Goal: Transaction & Acquisition: Purchase product/service

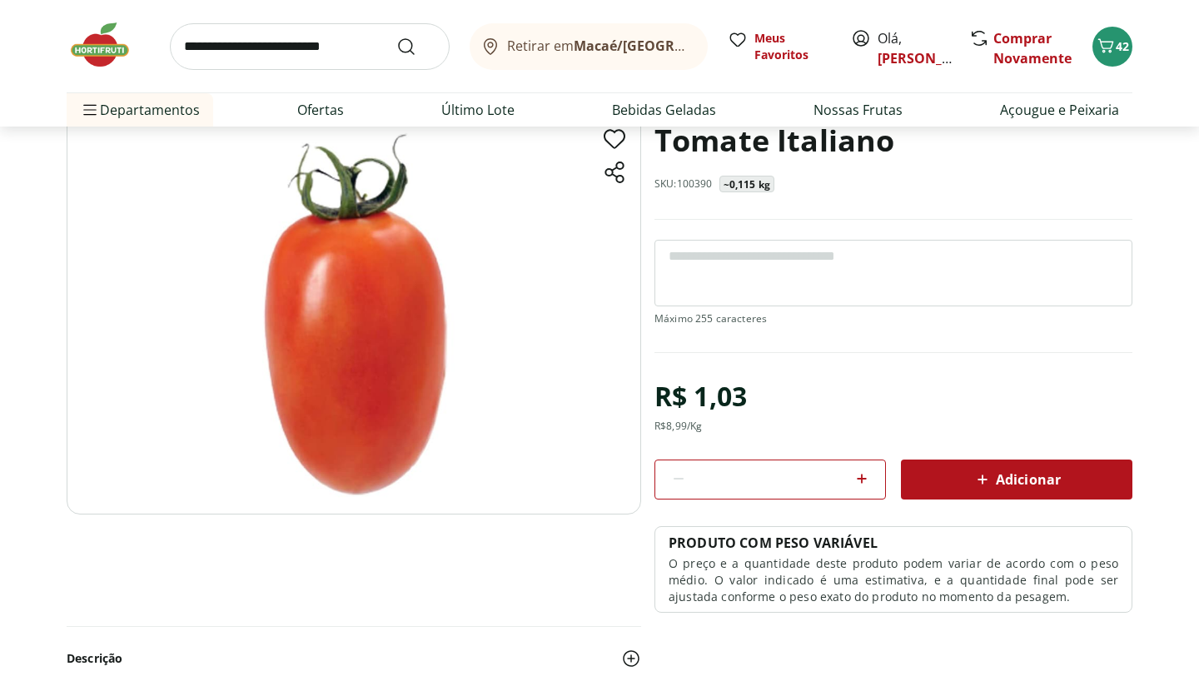
scroll to position [102, 0]
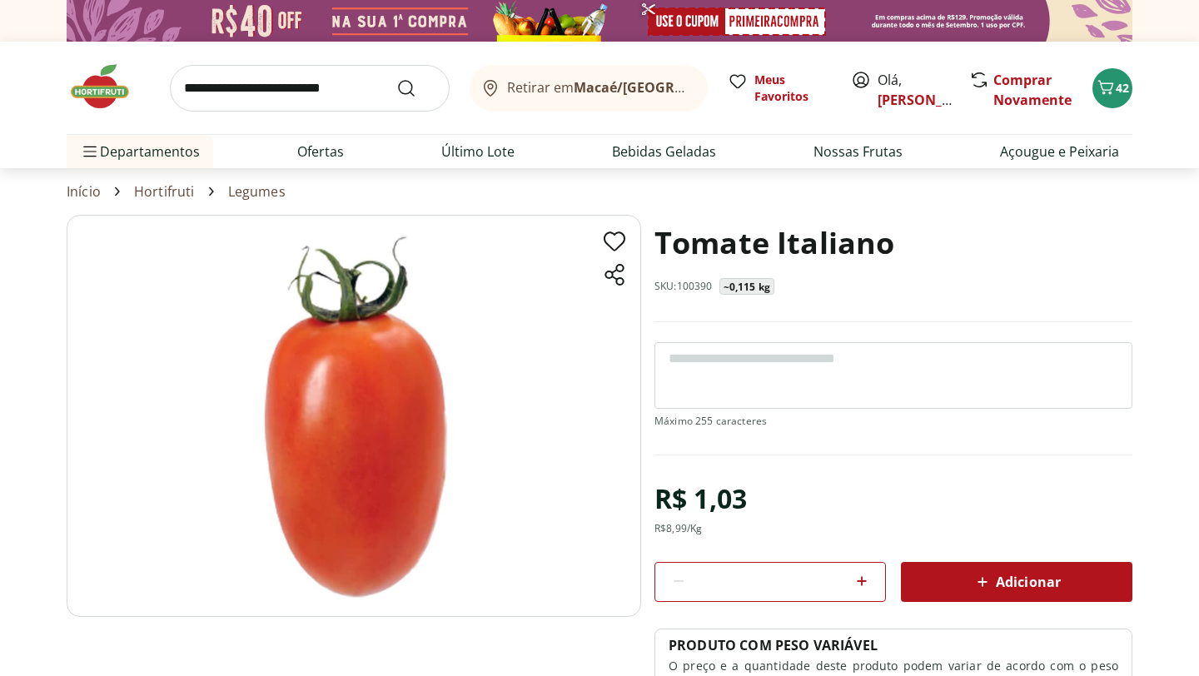
click at [867, 594] on div at bounding box center [862, 582] width 20 height 40
type input "*"
click at [953, 576] on div "Adicionar" at bounding box center [1016, 582] width 205 height 30
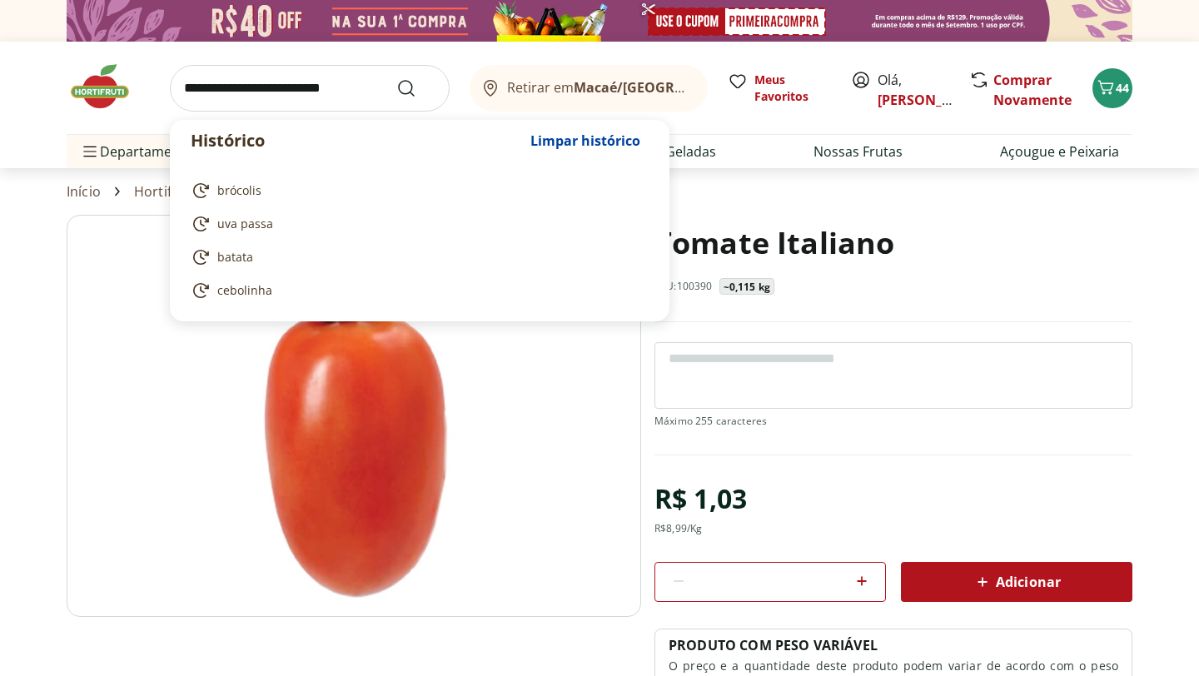
click at [373, 97] on input "search" at bounding box center [310, 88] width 280 height 47
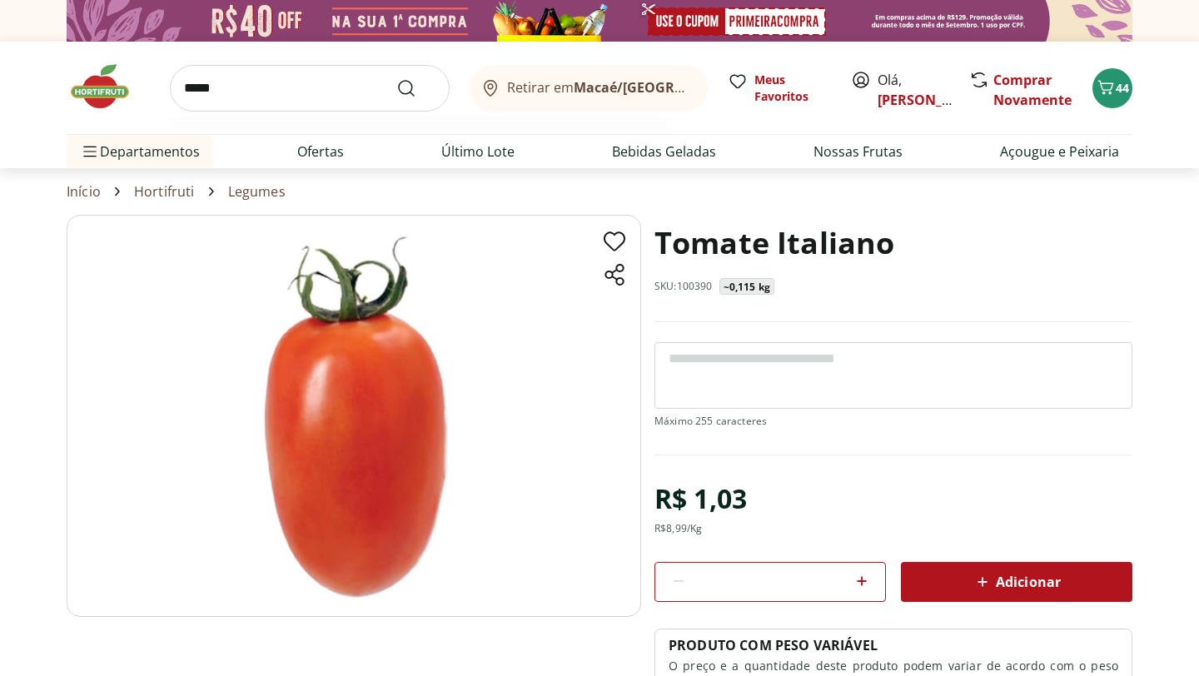
type input "*****"
click at [396, 78] on button "Submit Search" at bounding box center [416, 88] width 40 height 20
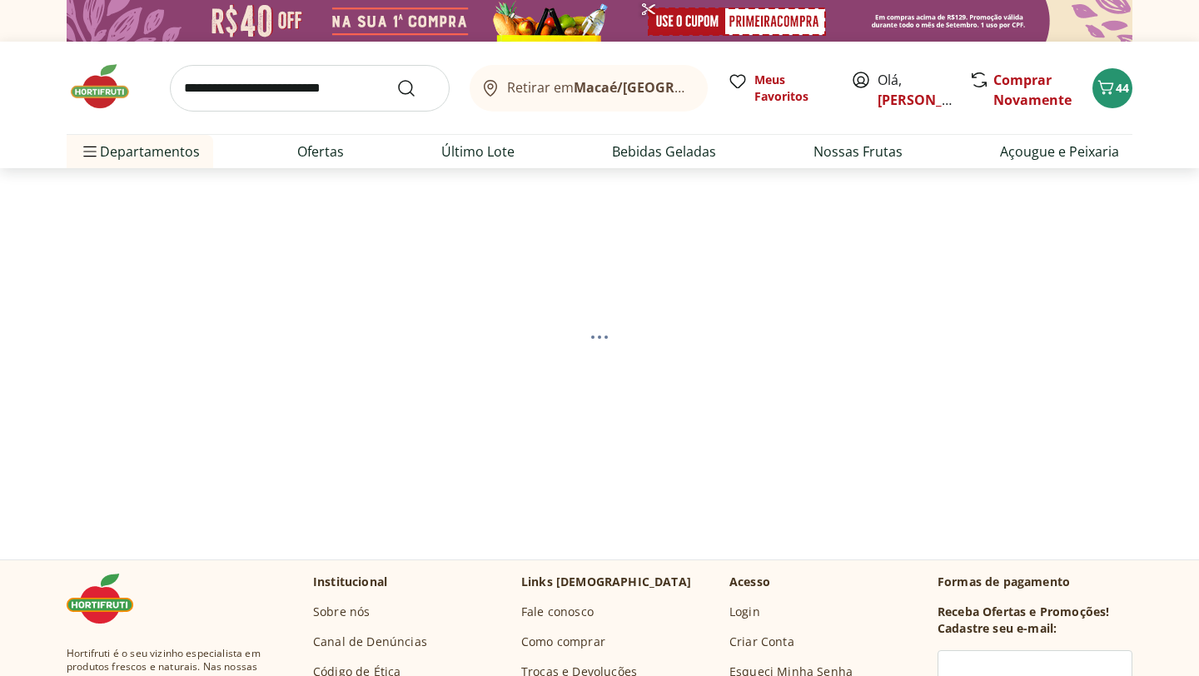
select select "**********"
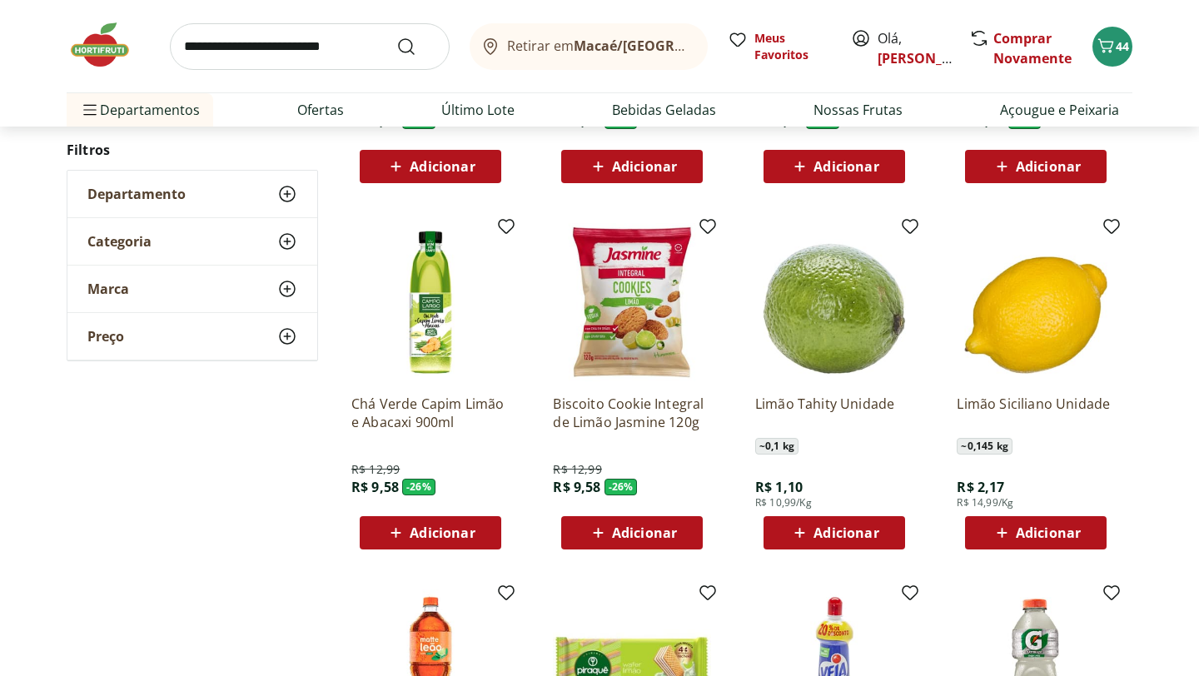
scroll to position [514, 0]
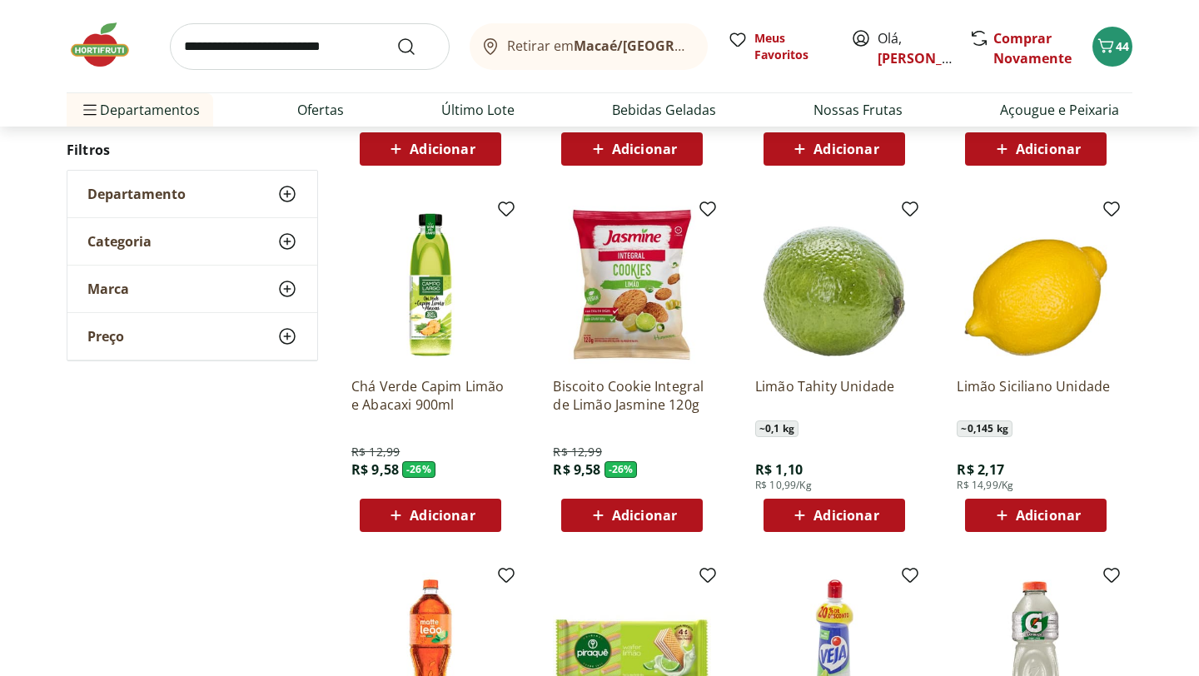
click at [833, 511] on span "Adicionar" at bounding box center [845, 515] width 65 height 13
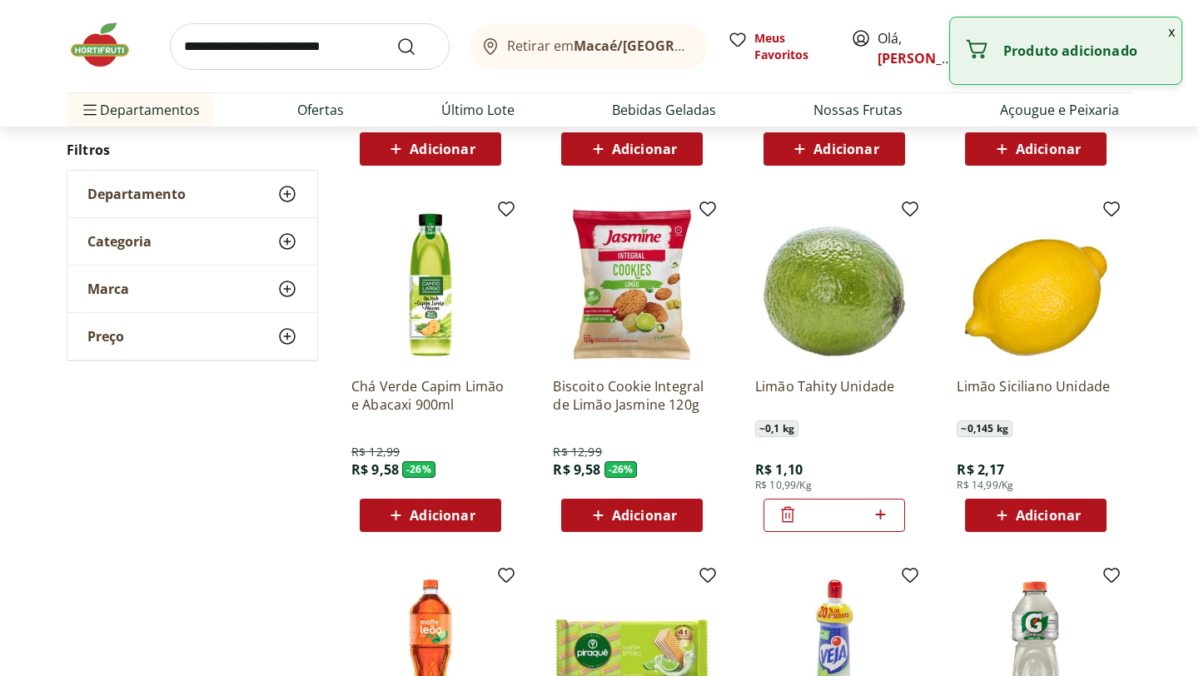
click at [879, 515] on icon at bounding box center [880, 515] width 21 height 20
type input "*"
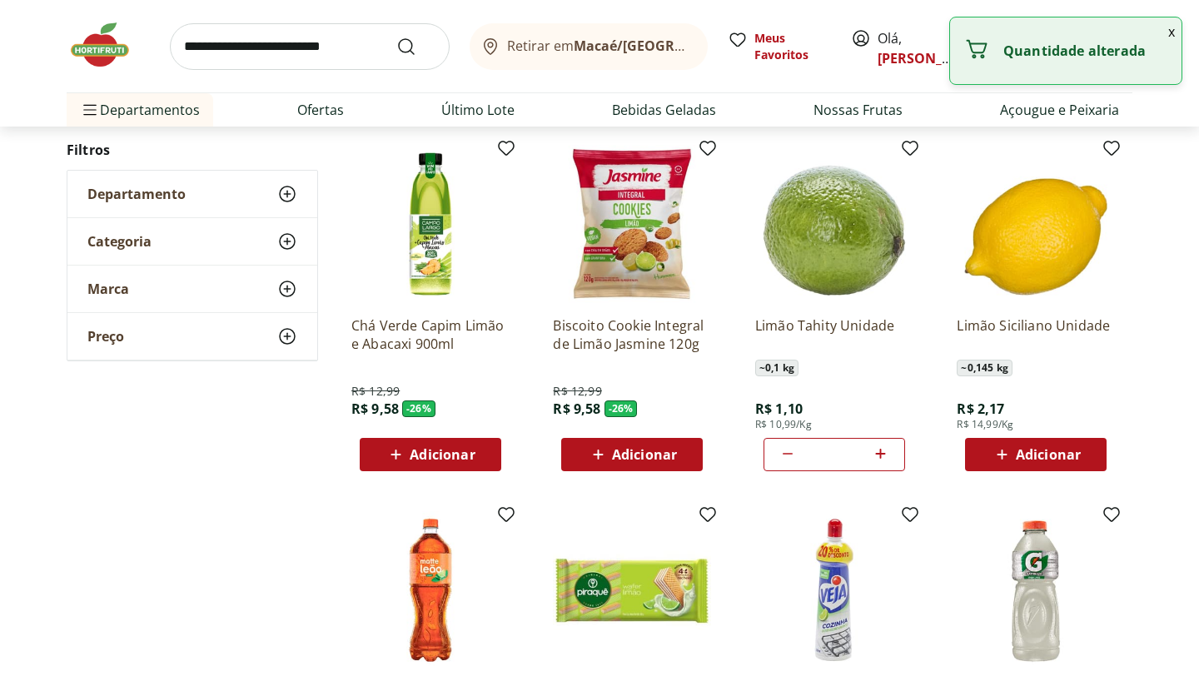
scroll to position [0, 0]
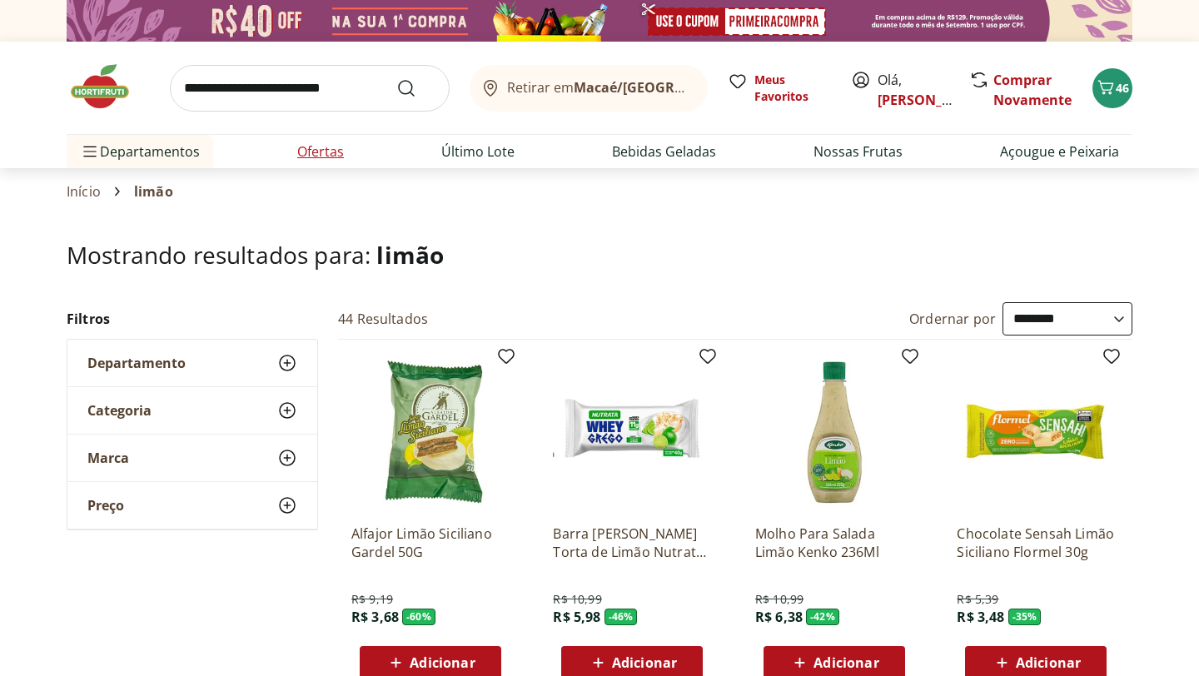
click at [334, 150] on link "Ofertas" at bounding box center [320, 152] width 47 height 20
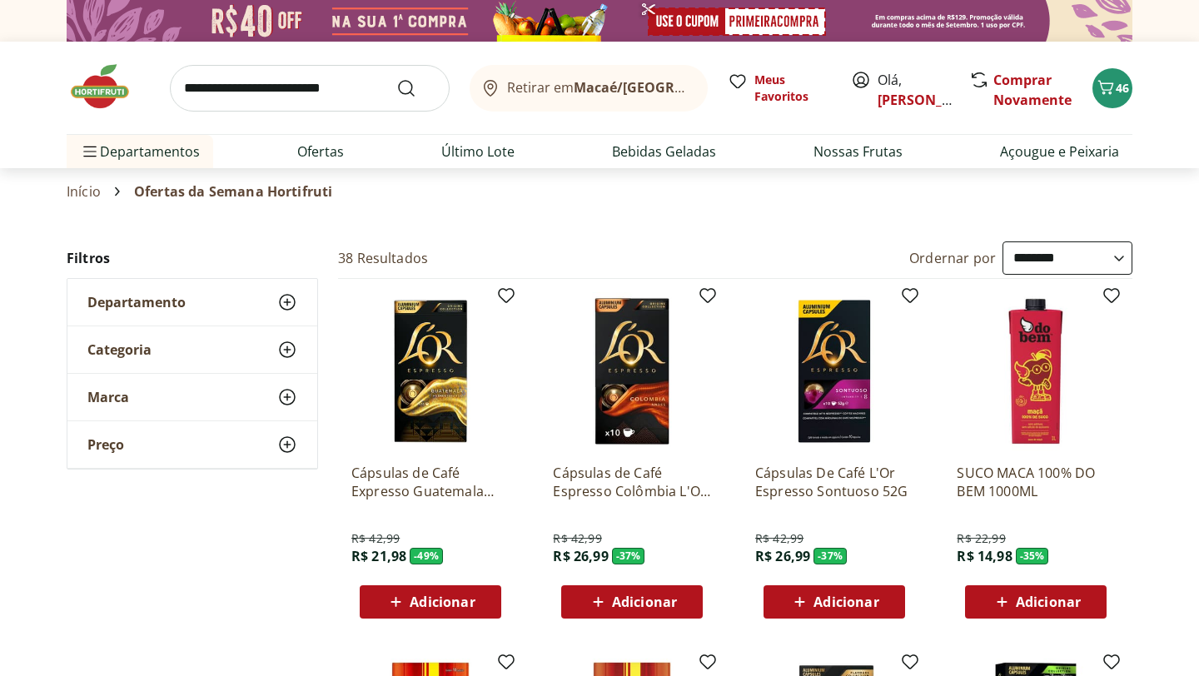
click at [1095, 255] on select "**********" at bounding box center [1067, 257] width 130 height 33
select select "*********"
click at [1002, 241] on select "**********" at bounding box center [1067, 257] width 130 height 33
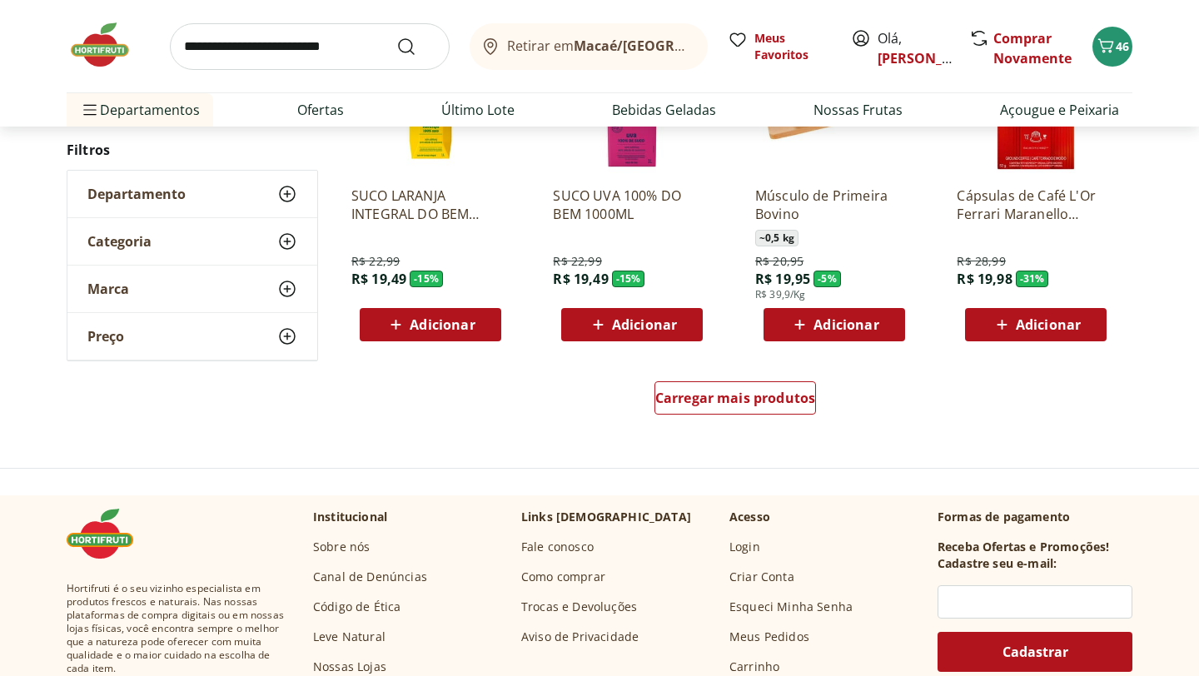
scroll to position [1012, 0]
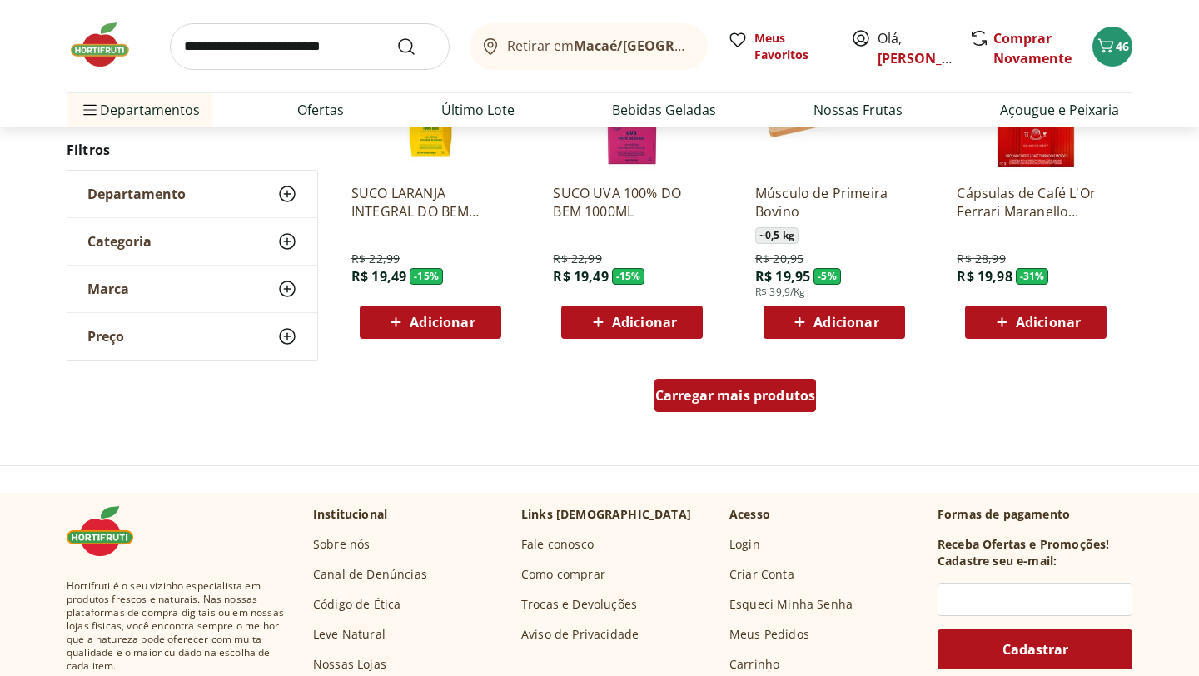
click at [699, 401] on span "Carregar mais produtos" at bounding box center [735, 395] width 161 height 13
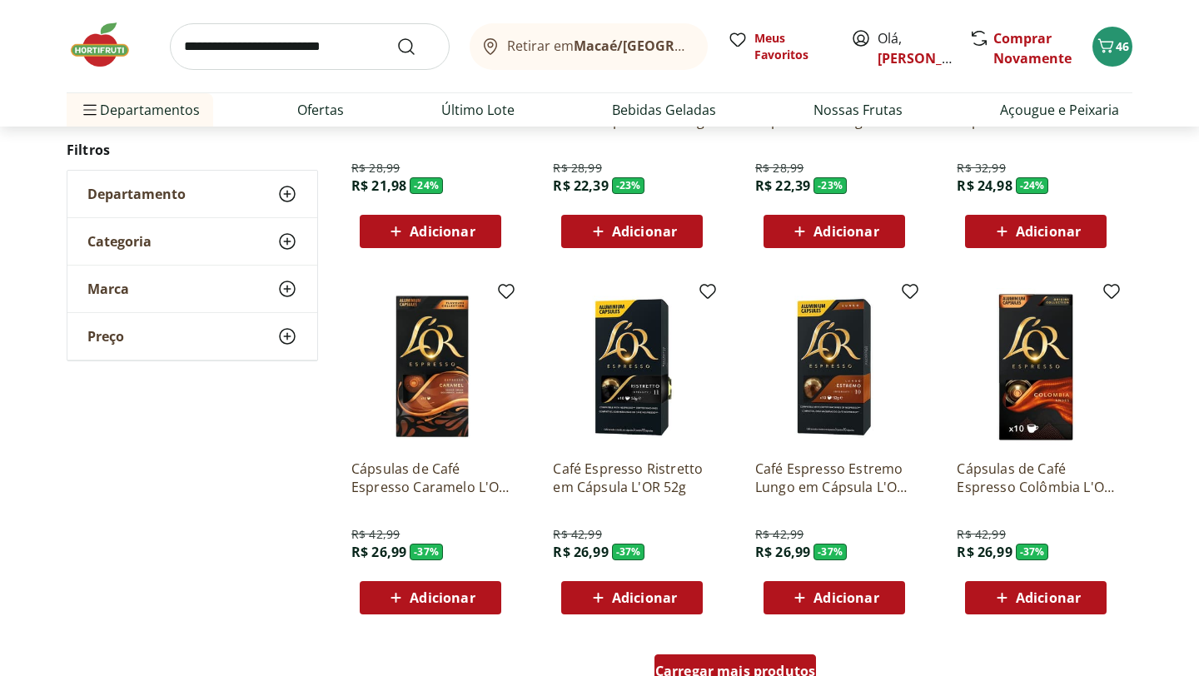
scroll to position [1868, 0]
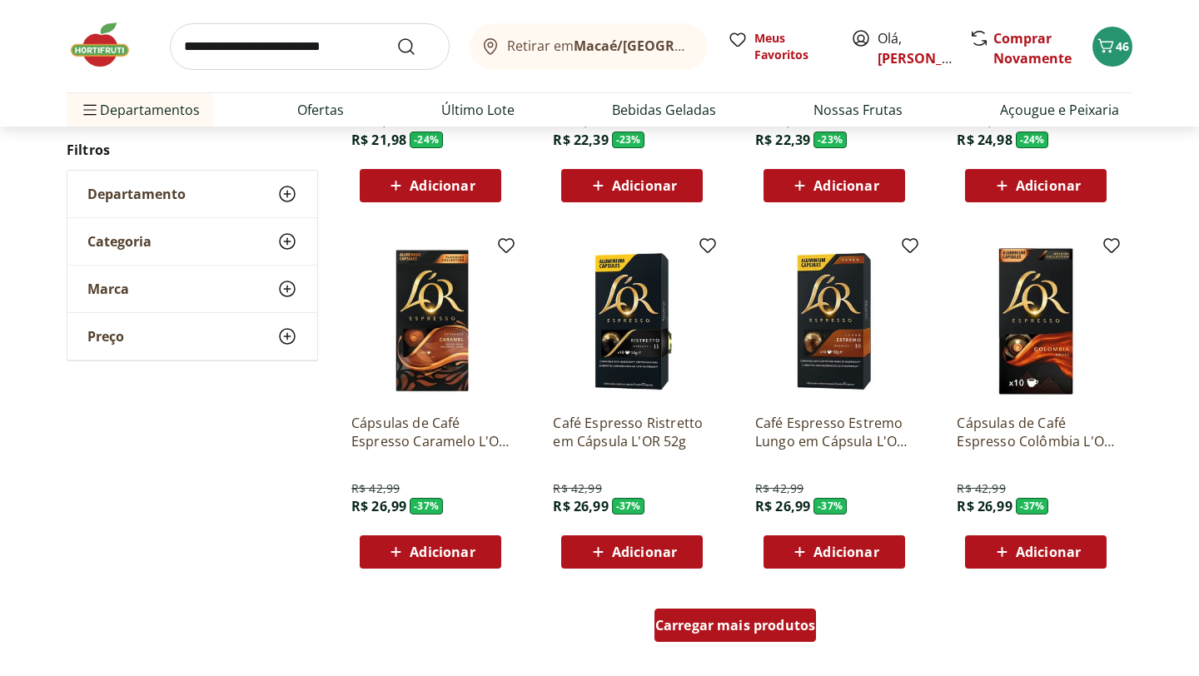
click at [739, 636] on div "Carregar mais produtos" at bounding box center [735, 625] width 162 height 33
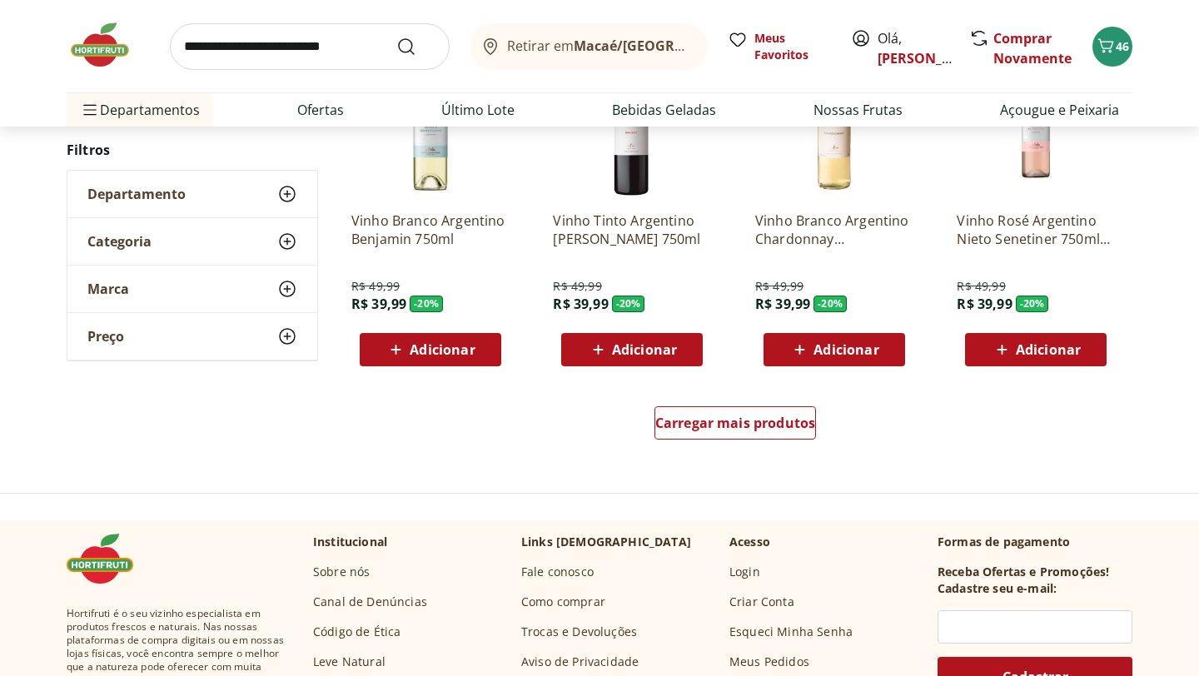
scroll to position [3163, 0]
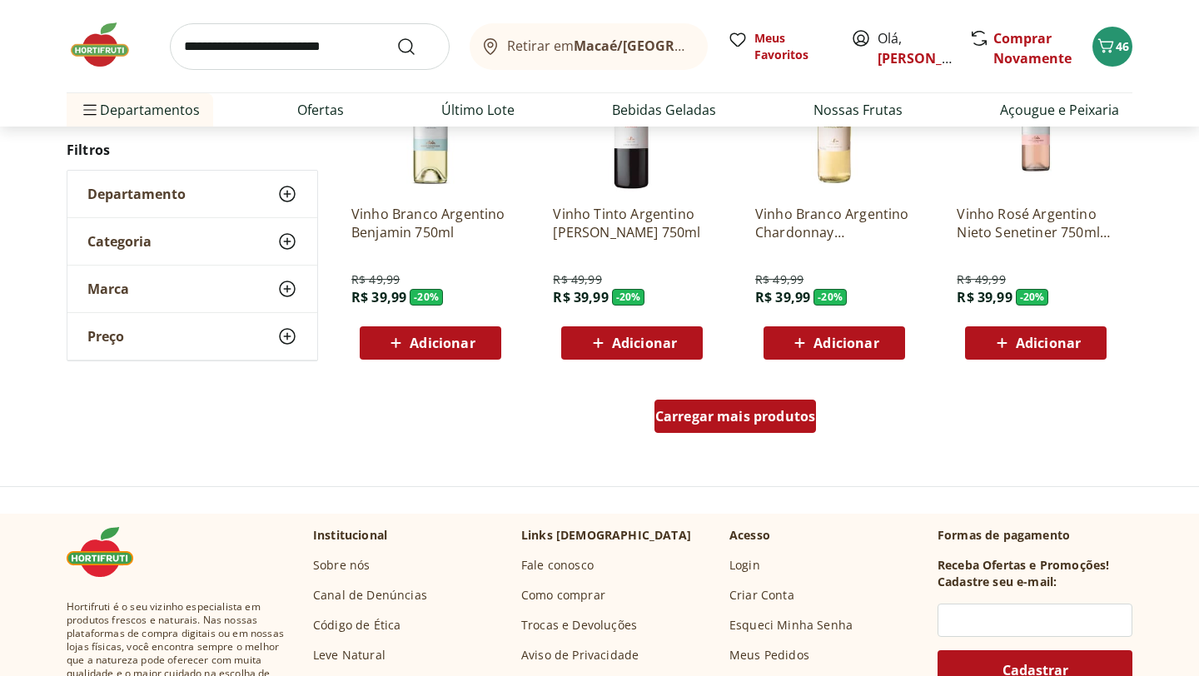
click at [737, 413] on span "Carregar mais produtos" at bounding box center [735, 416] width 161 height 13
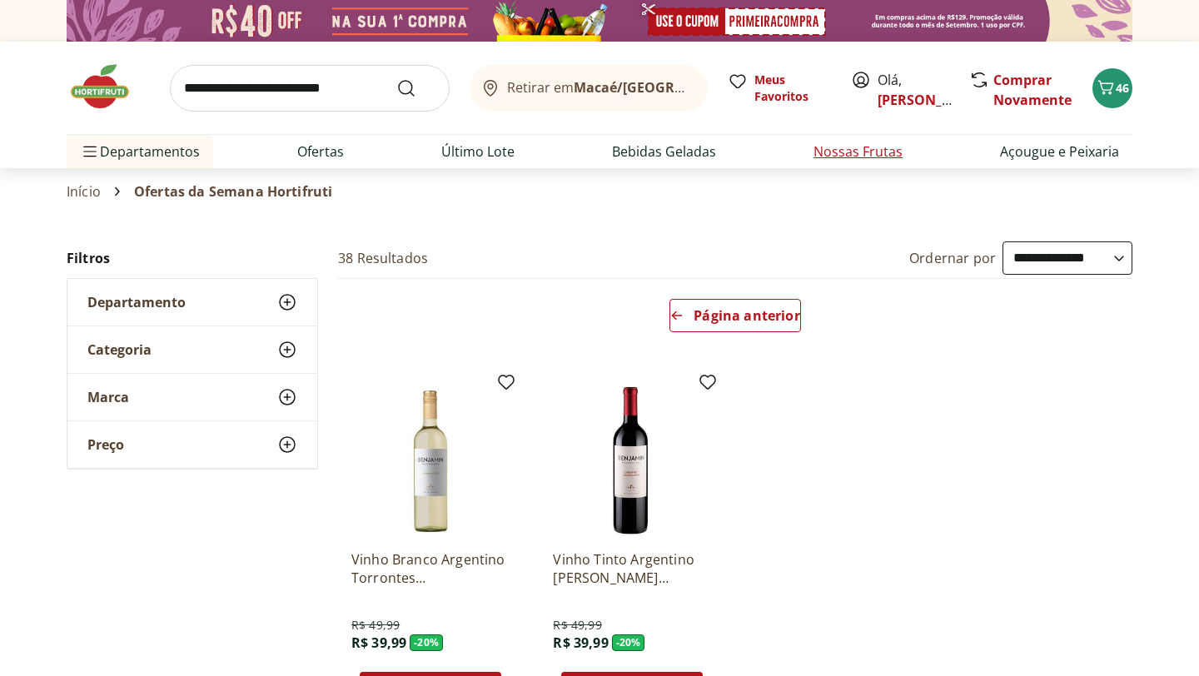
click at [873, 141] on li "Nossas Frutas" at bounding box center [858, 151] width 116 height 33
click at [846, 151] on link "Nossas Frutas" at bounding box center [857, 152] width 89 height 20
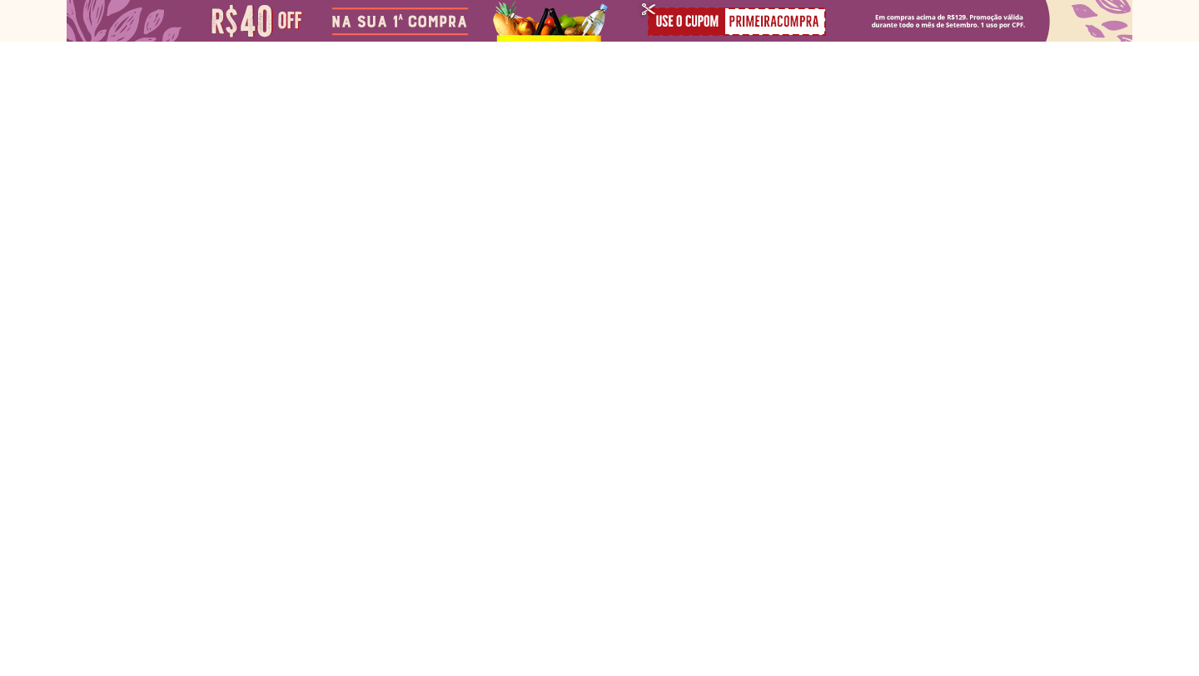
select select "**********"
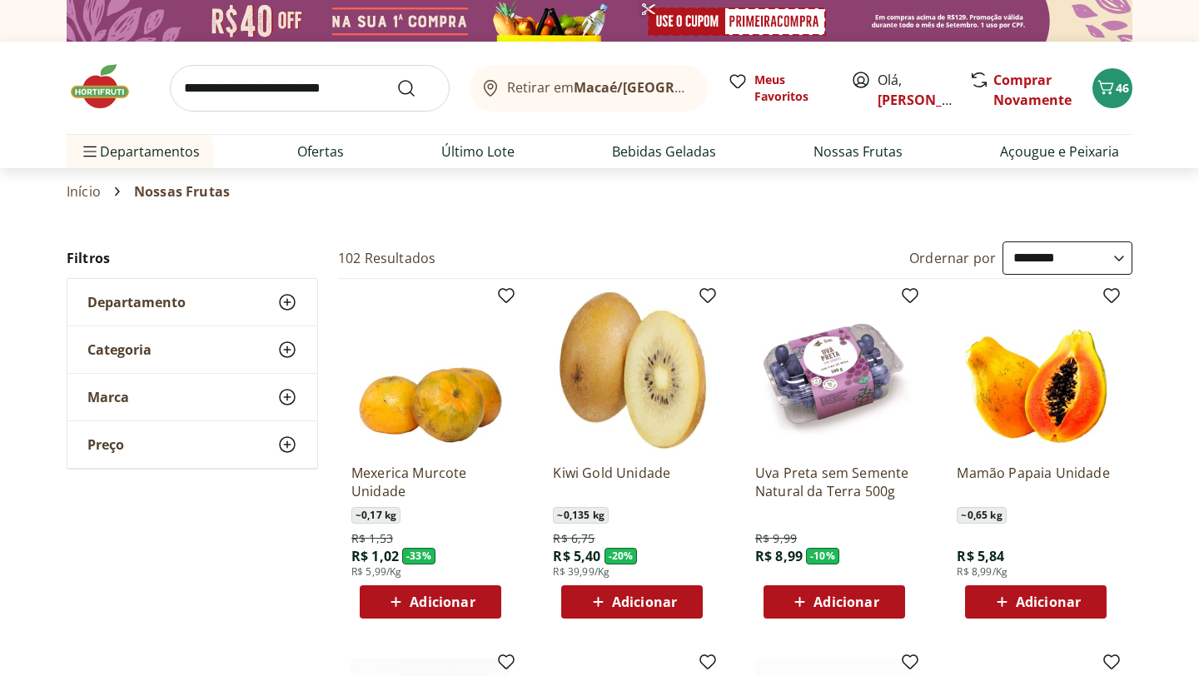
click at [1080, 260] on select "**********" at bounding box center [1067, 257] width 130 height 33
click at [1009, 604] on icon at bounding box center [1002, 602] width 21 height 20
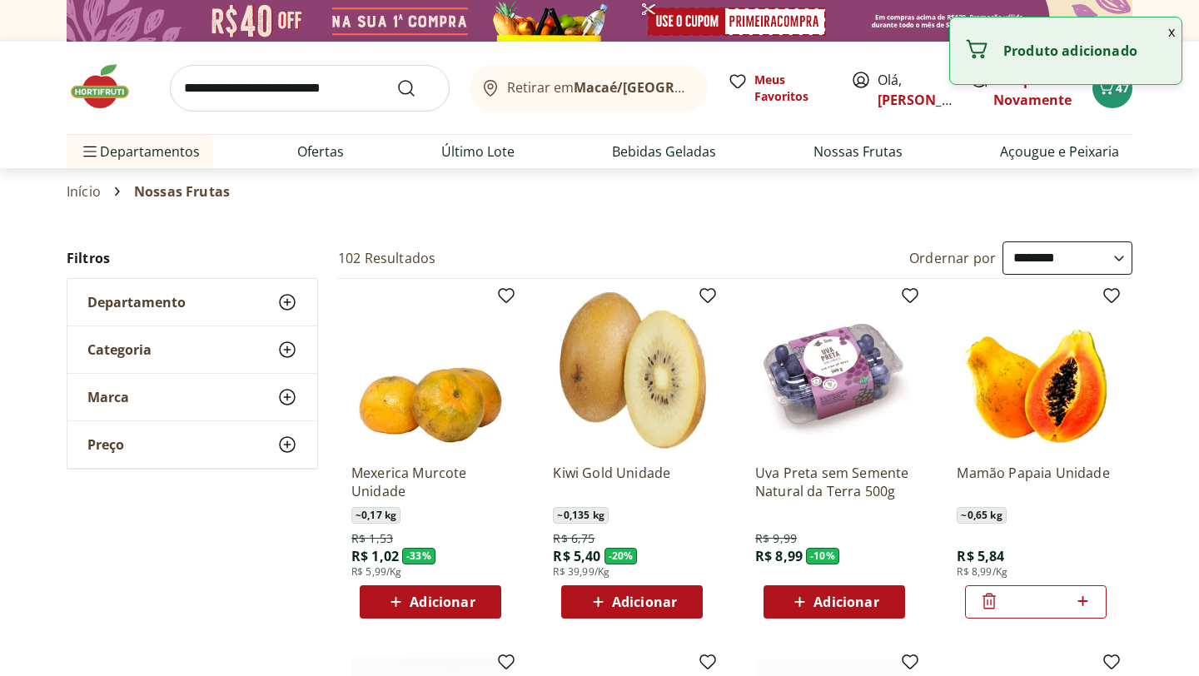
click at [1084, 604] on icon at bounding box center [1082, 601] width 21 height 20
type input "*"
click at [1102, 251] on select "**********" at bounding box center [1067, 257] width 130 height 33
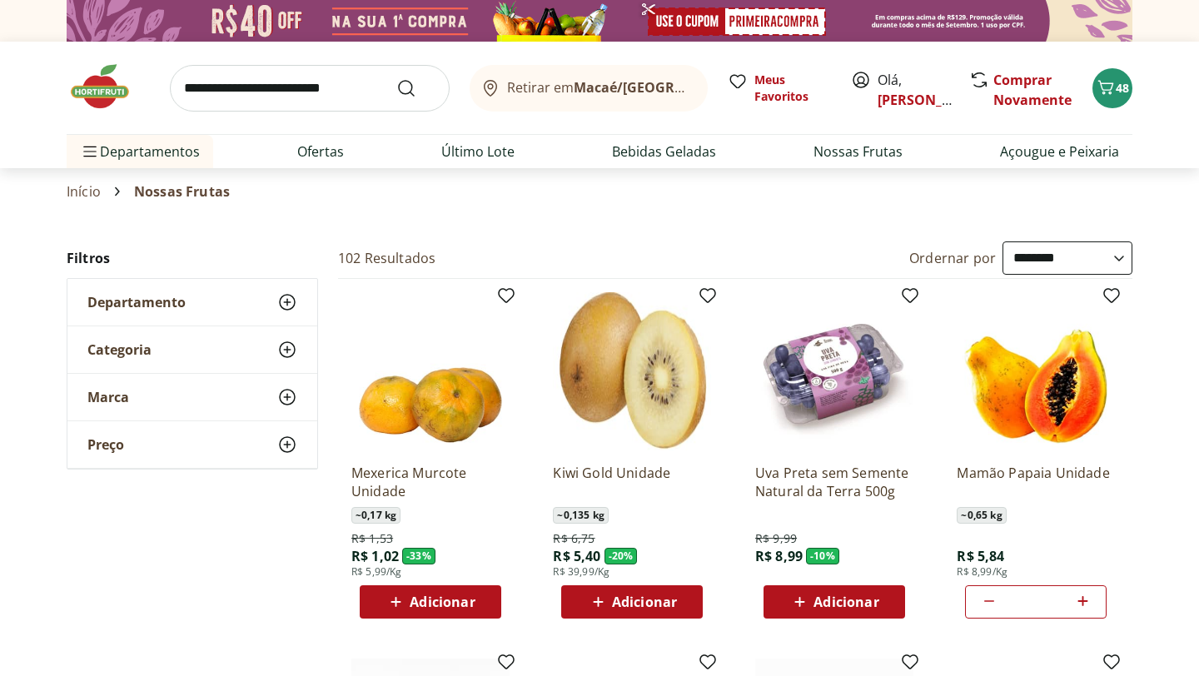
select select "*********"
click at [1002, 241] on select "**********" at bounding box center [1067, 257] width 130 height 33
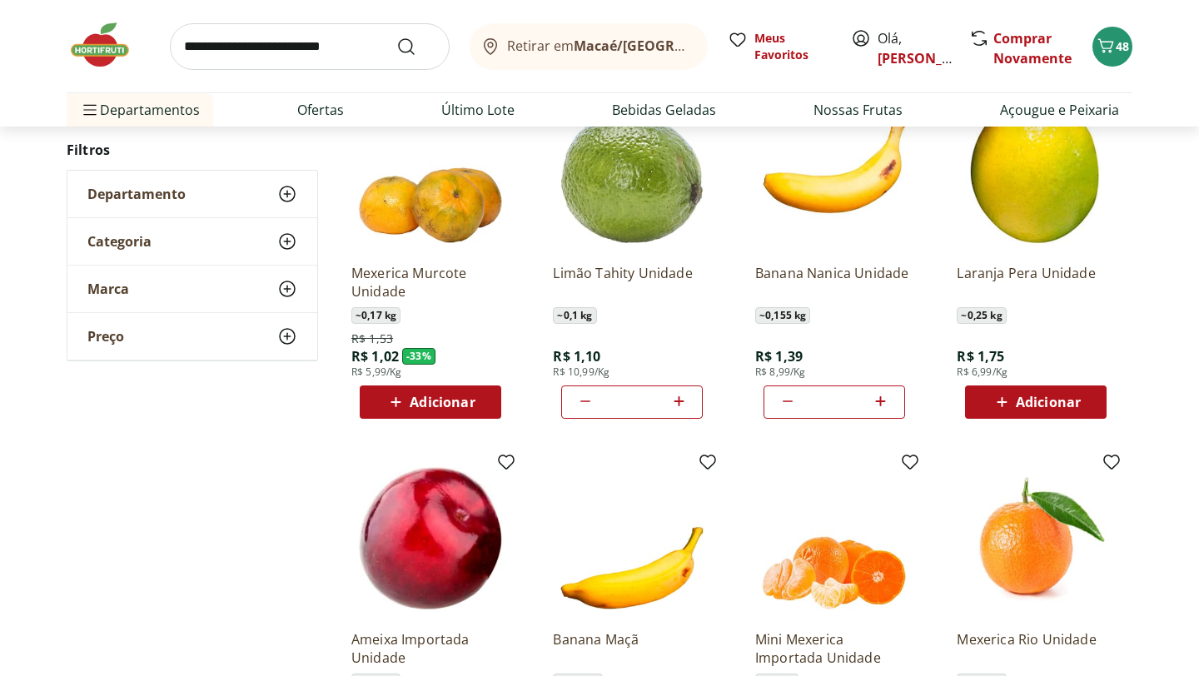
scroll to position [347, 0]
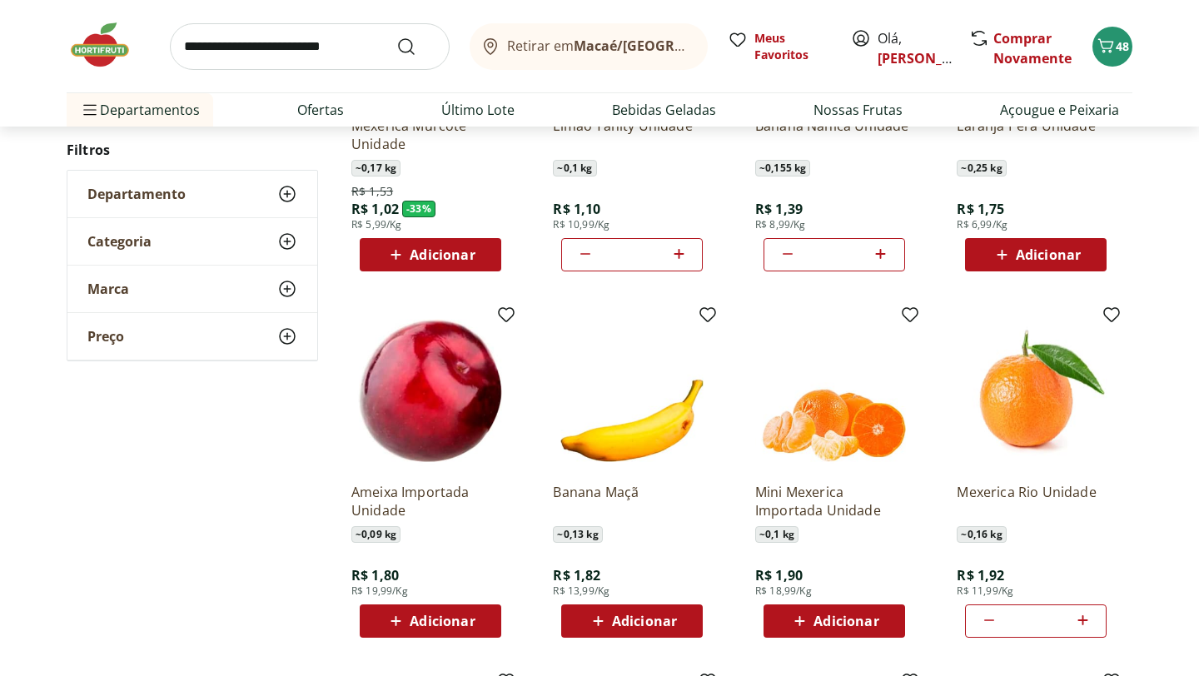
click at [985, 626] on icon at bounding box center [989, 620] width 20 height 20
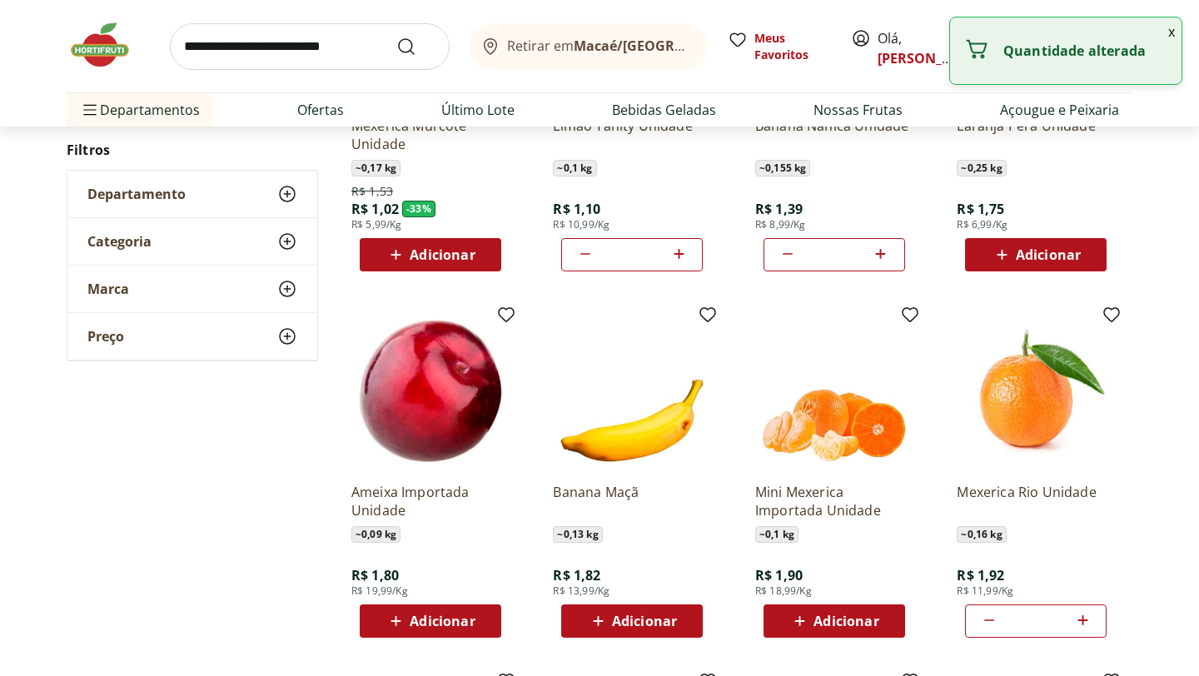
click at [985, 626] on icon at bounding box center [989, 620] width 20 height 20
type input "*"
click at [985, 626] on icon at bounding box center [989, 620] width 20 height 20
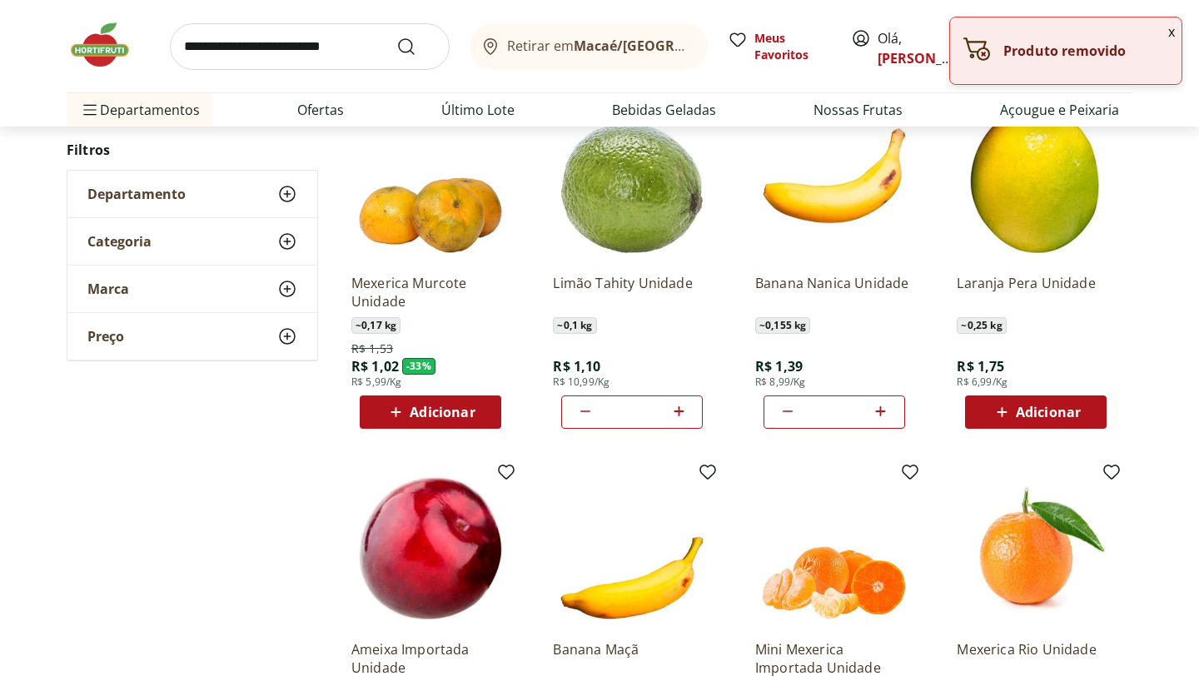
scroll to position [188, 0]
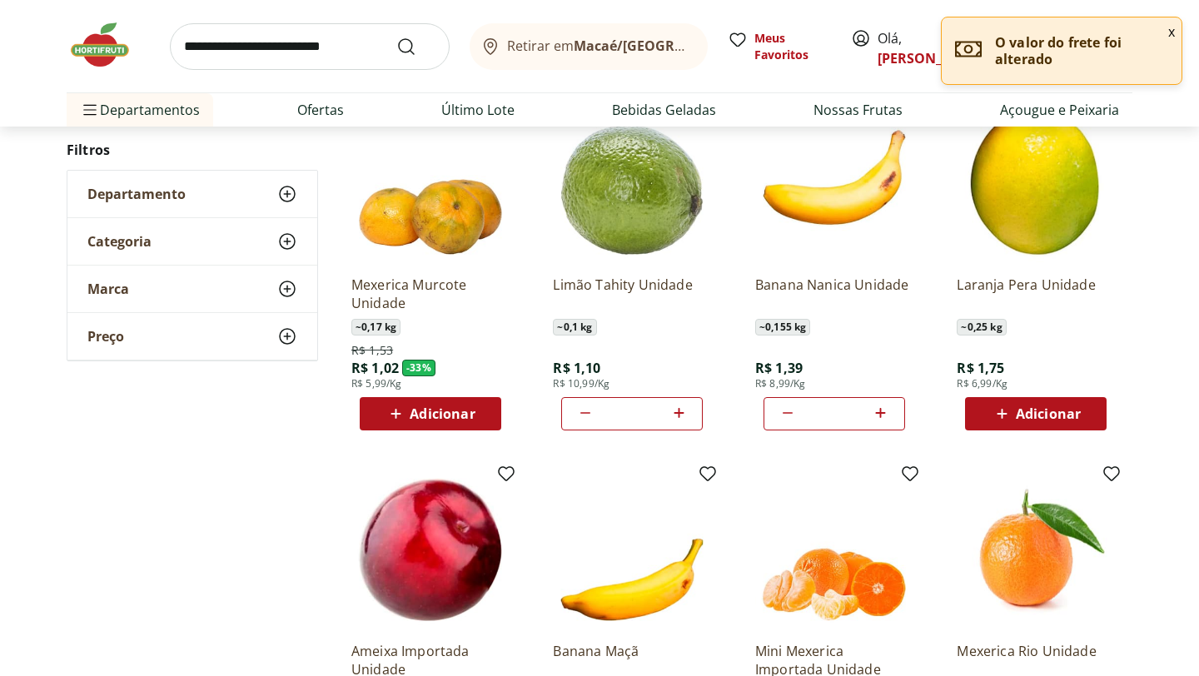
click at [404, 408] on icon at bounding box center [396, 414] width 21 height 20
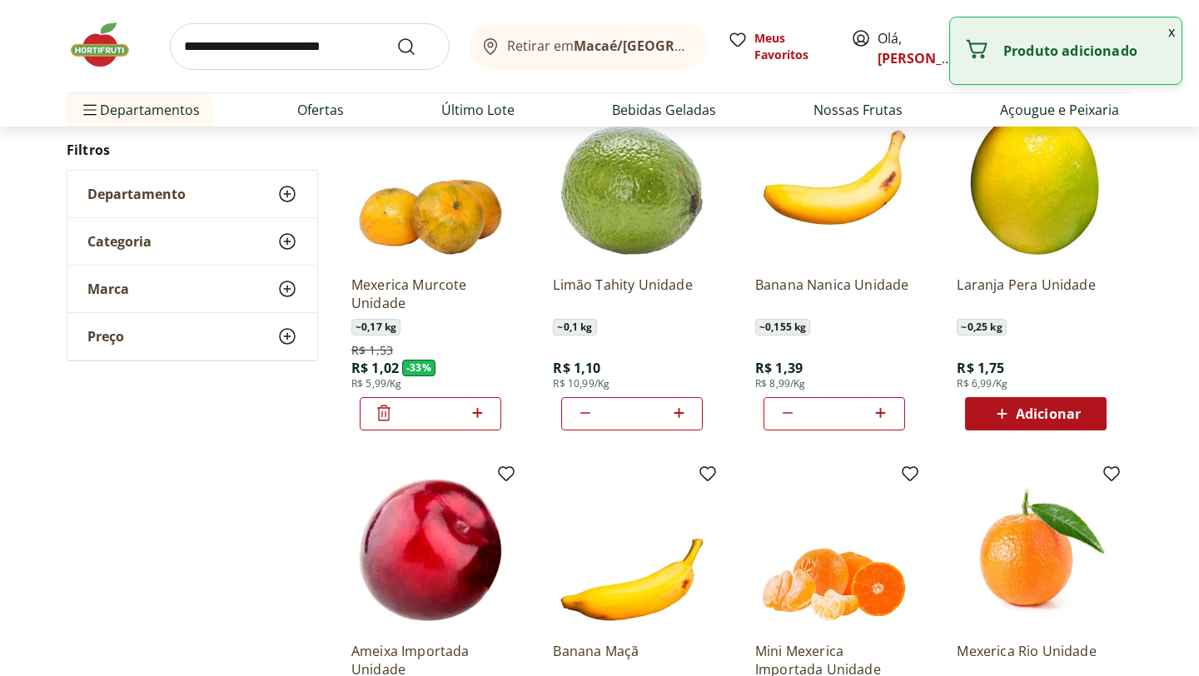
click at [481, 411] on icon at bounding box center [477, 413] width 21 height 20
type input "*"
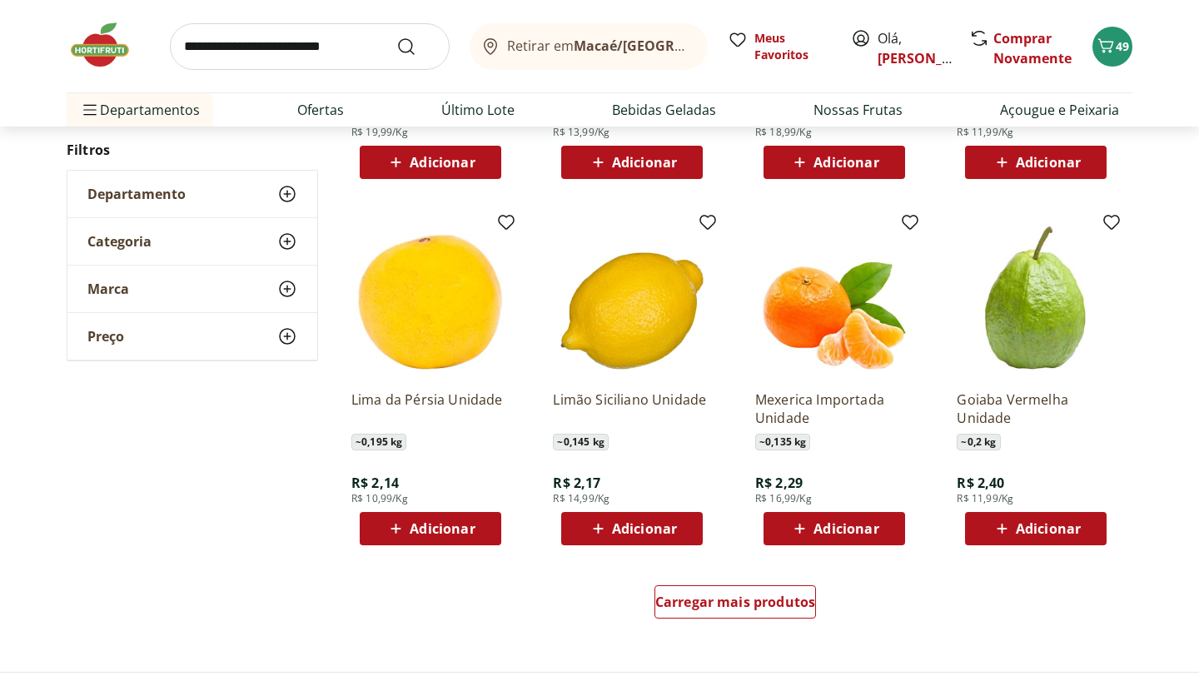
scroll to position [837, 0]
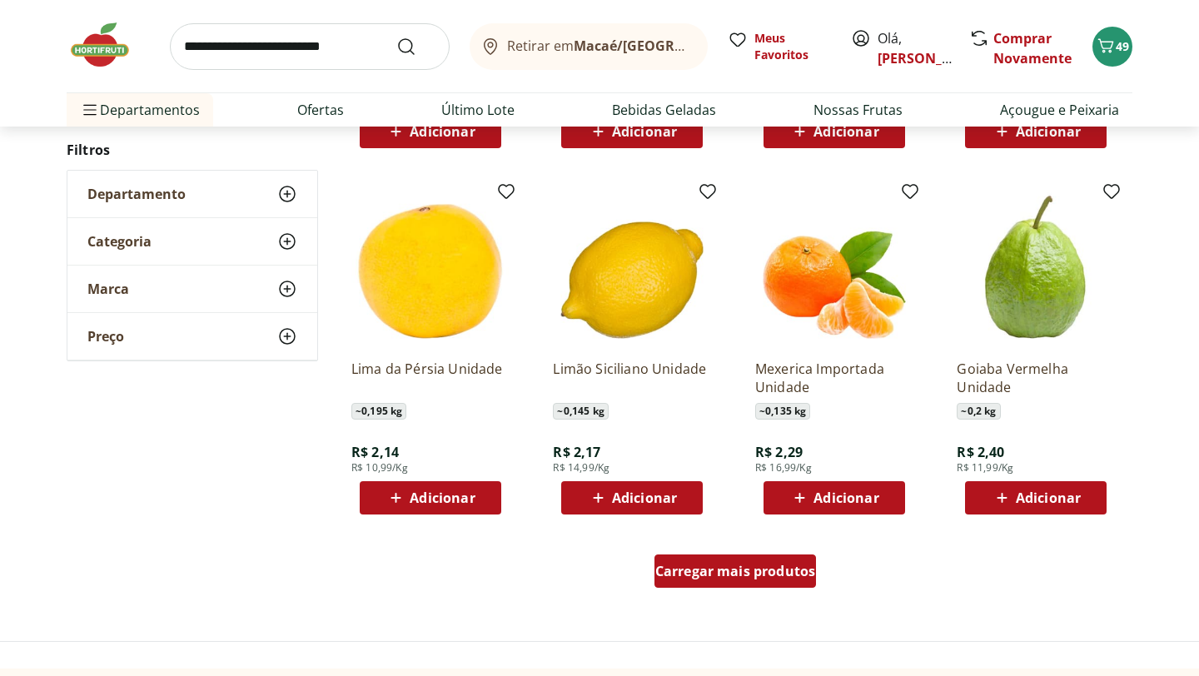
click at [714, 580] on div "Carregar mais produtos" at bounding box center [735, 571] width 162 height 33
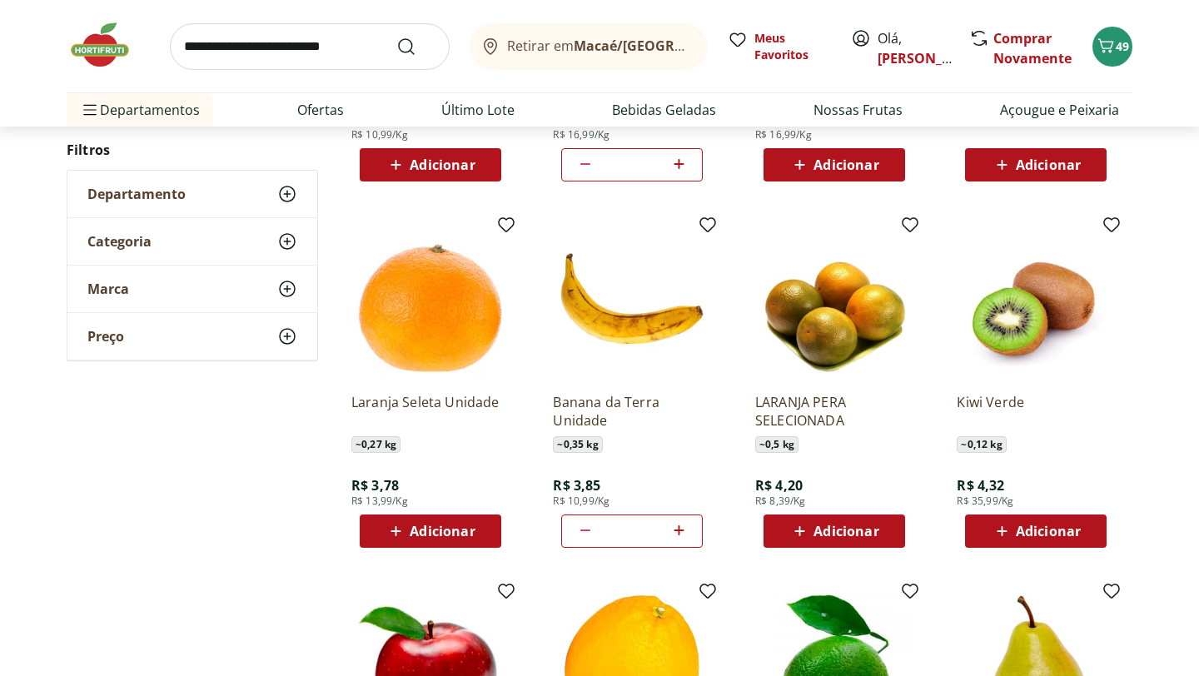
scroll to position [1535, 0]
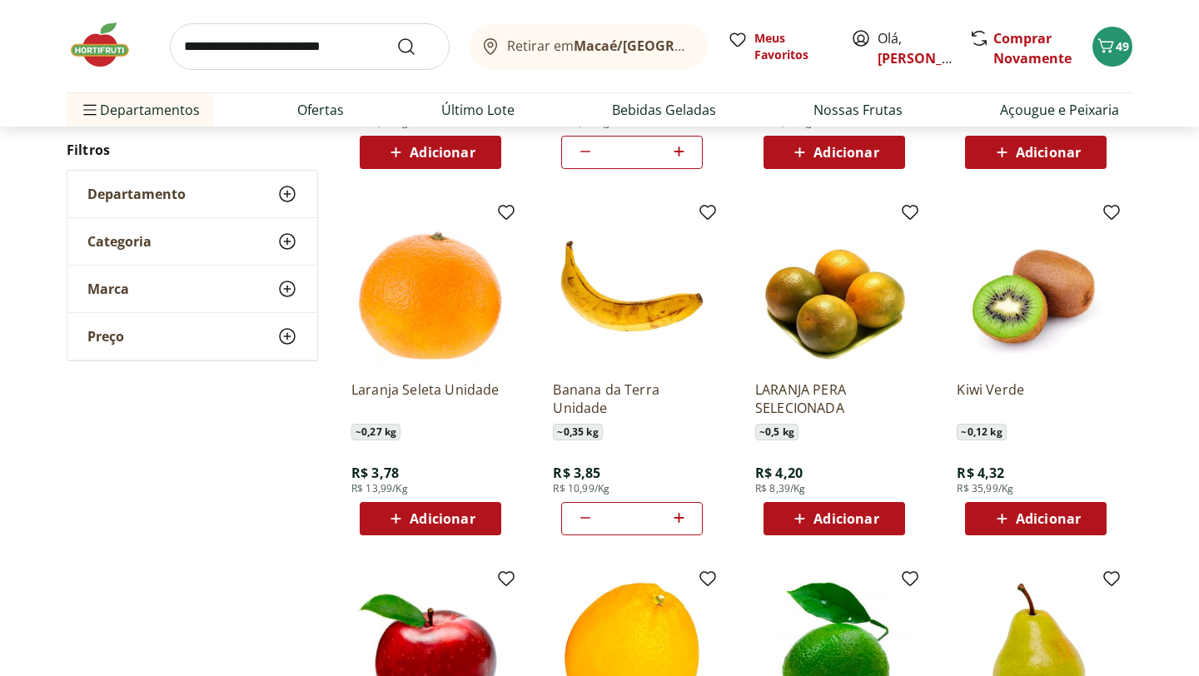
click at [588, 523] on icon at bounding box center [585, 518] width 20 height 20
type input "*"
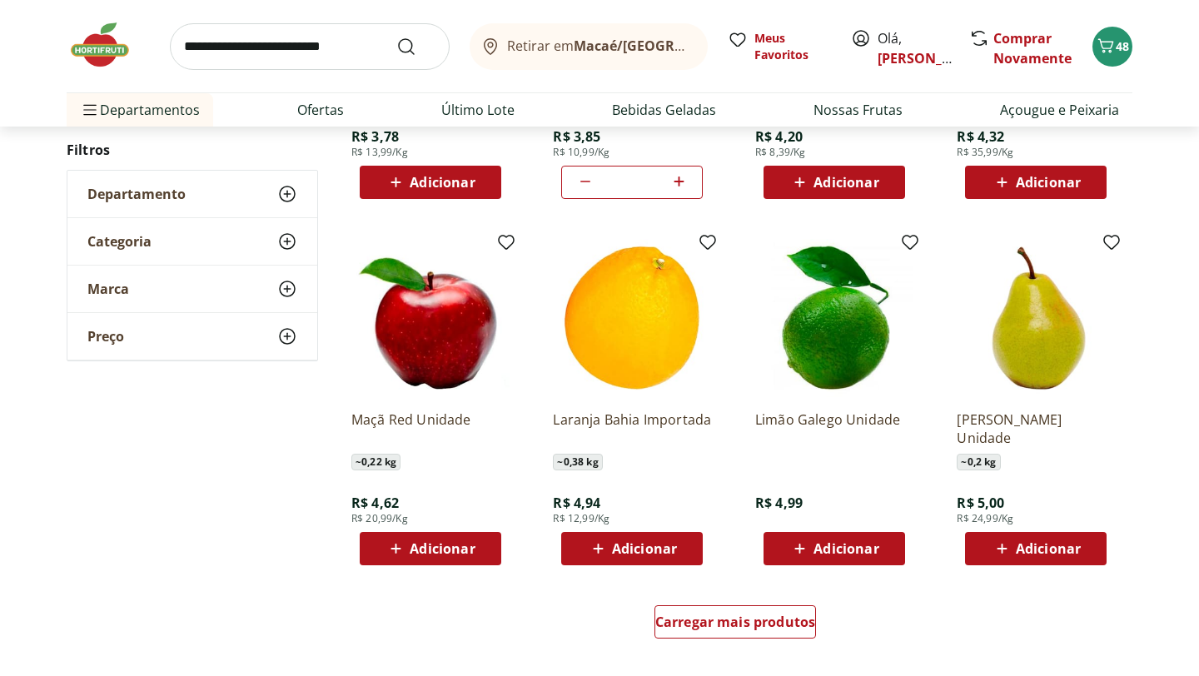
scroll to position [1876, 0]
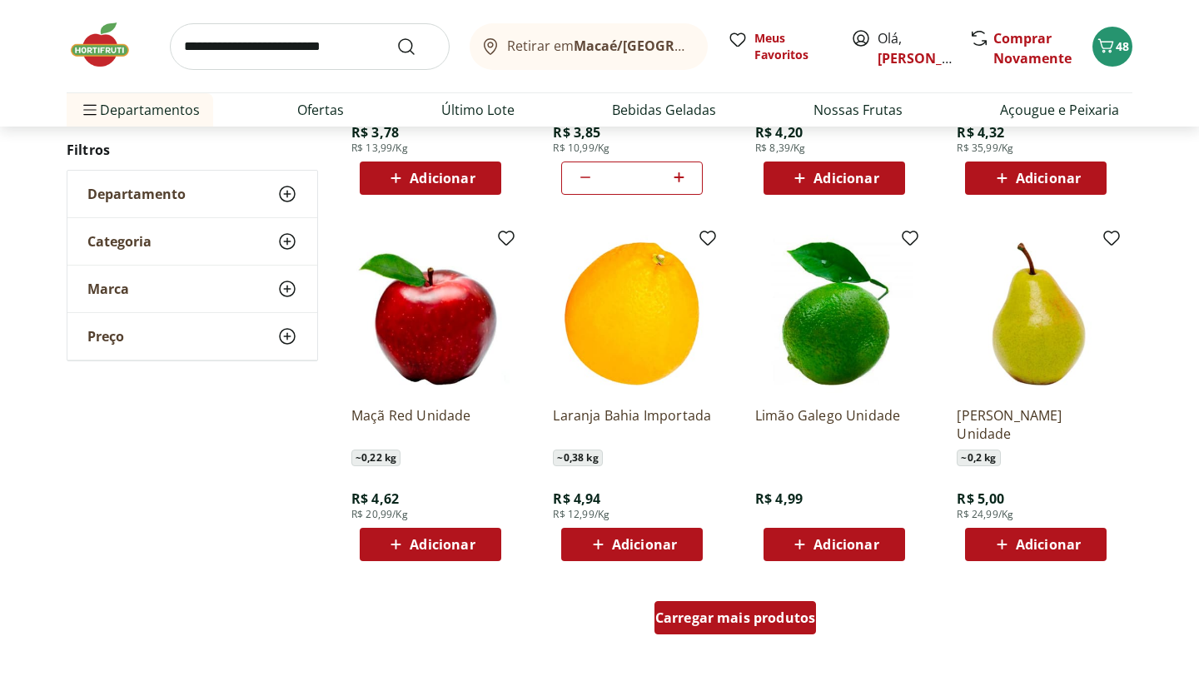
click at [745, 617] on span "Carregar mais produtos" at bounding box center [735, 617] width 161 height 13
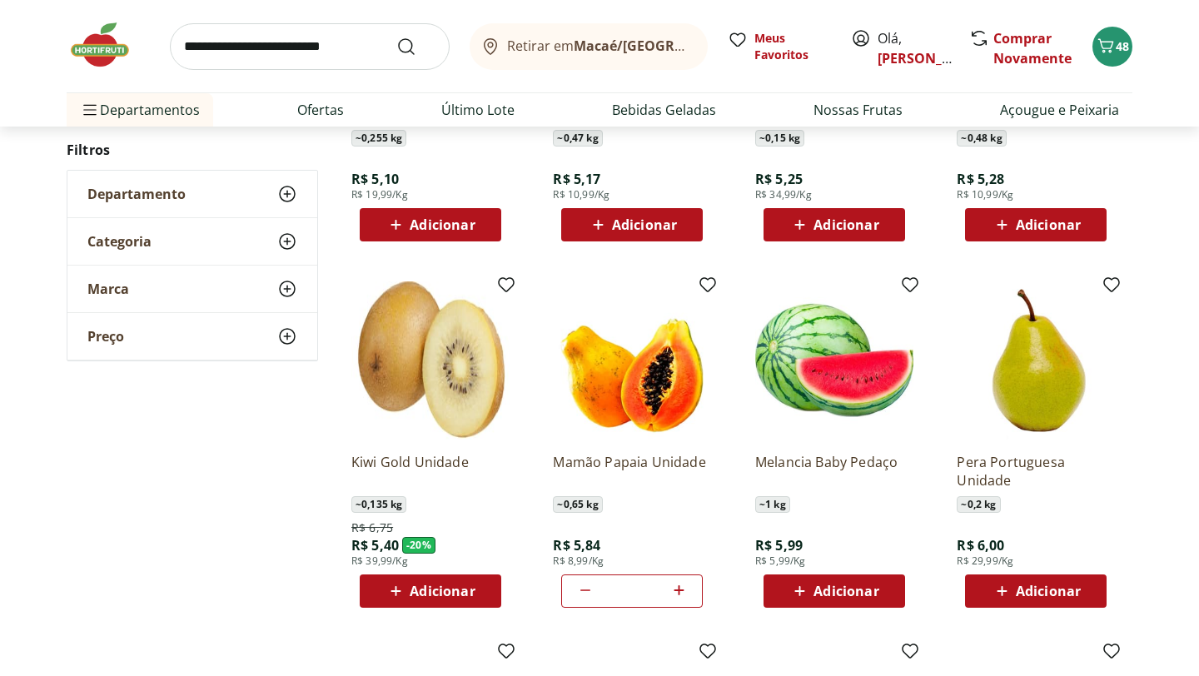
scroll to position [2550, 0]
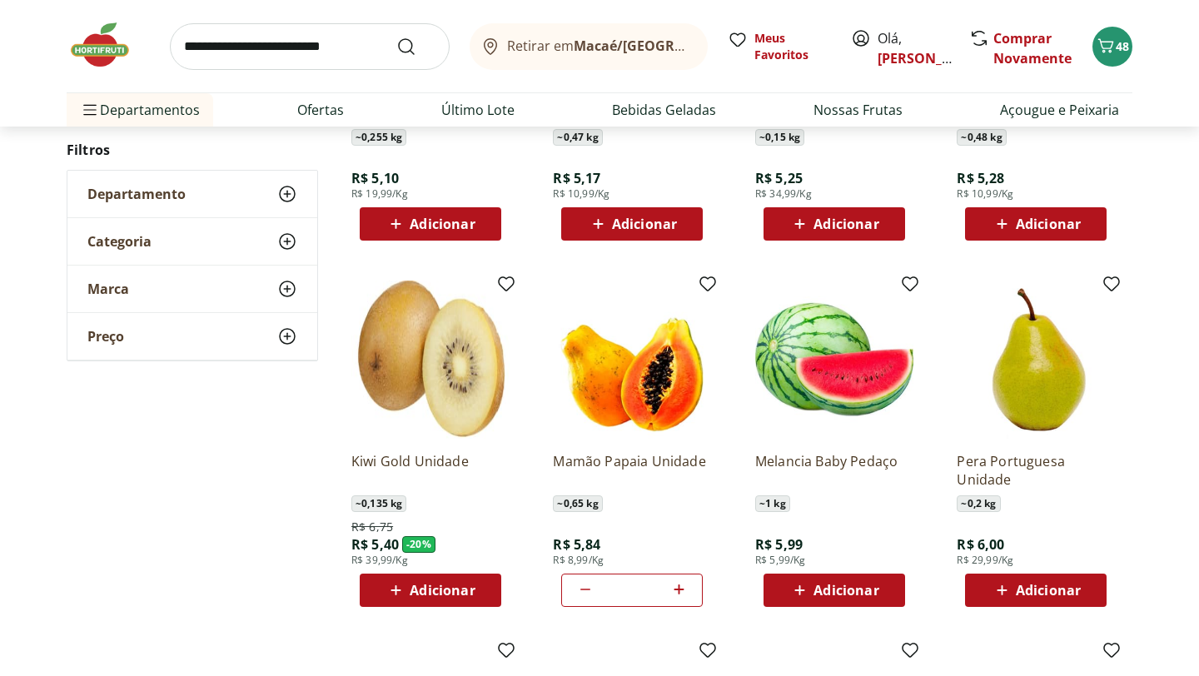
click at [797, 570] on div "Melancia Baby Pedaço ~ 1 kg R$ 5,99 R$ 5,99/Kg Adicionar" at bounding box center [834, 523] width 158 height 168
click at [801, 580] on icon at bounding box center [799, 590] width 21 height 20
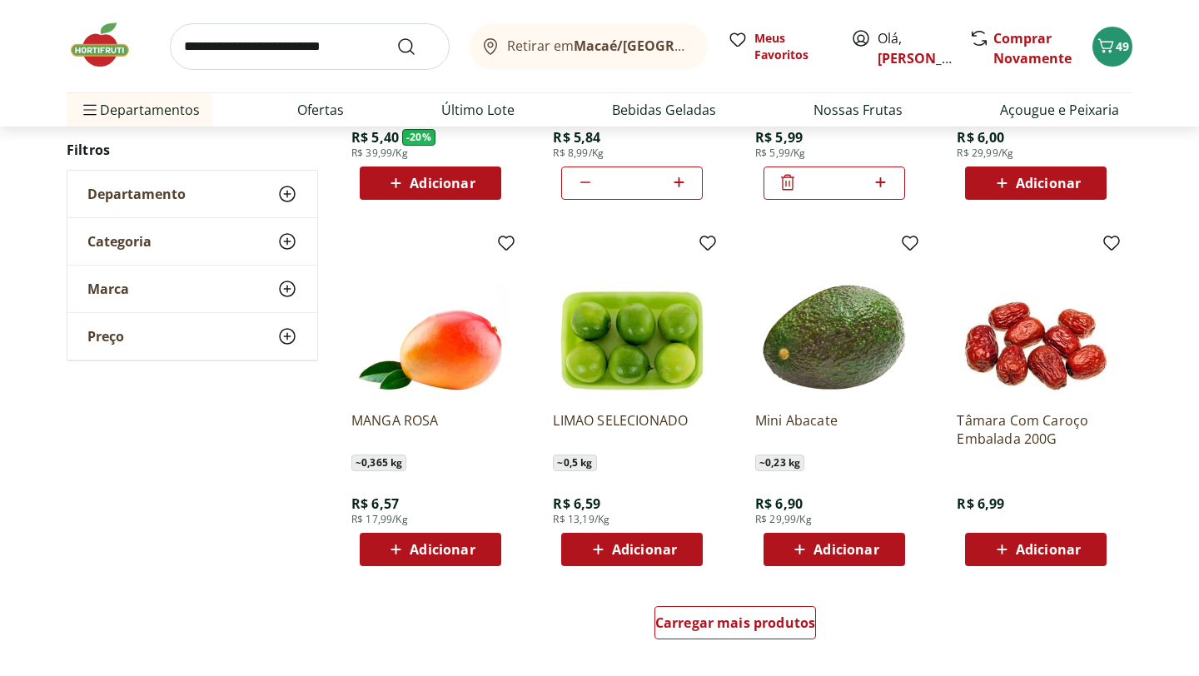
scroll to position [2960, 0]
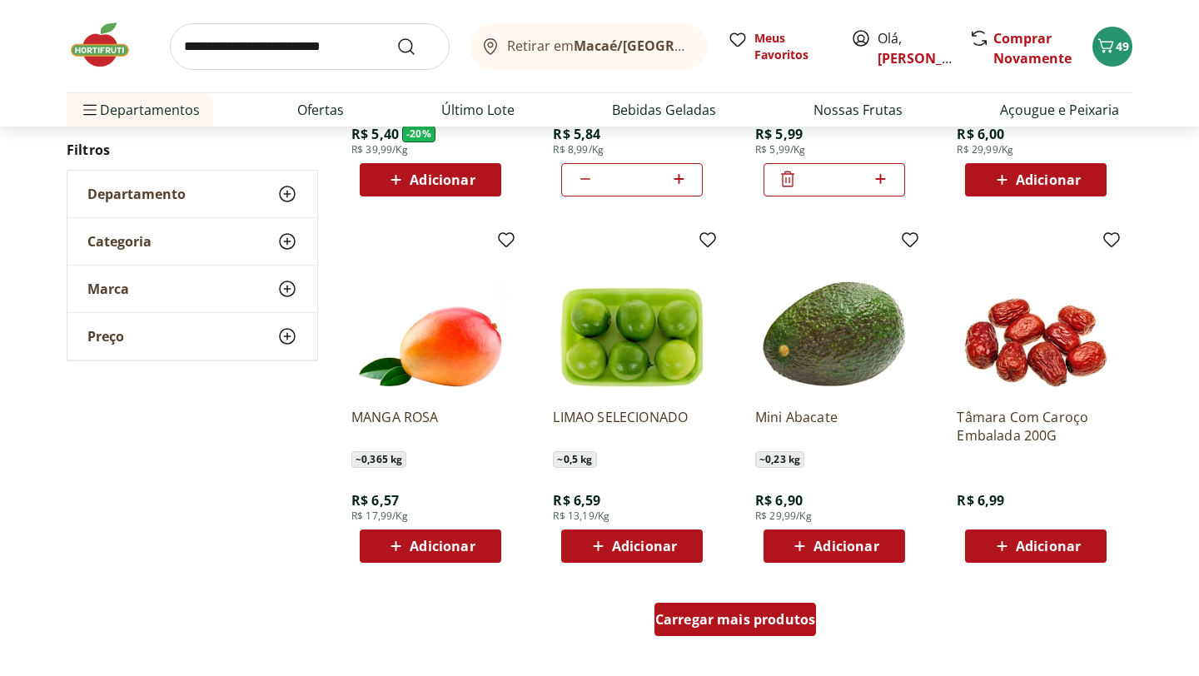
click at [712, 618] on span "Carregar mais produtos" at bounding box center [735, 619] width 161 height 13
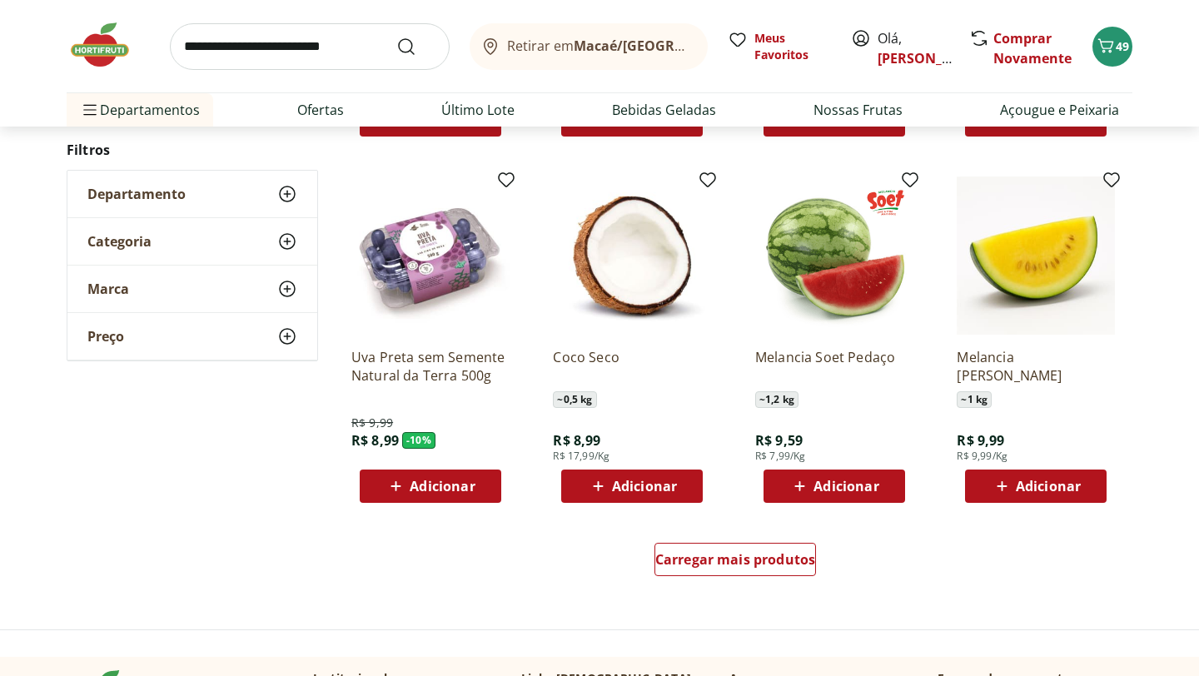
scroll to position [4107, 0]
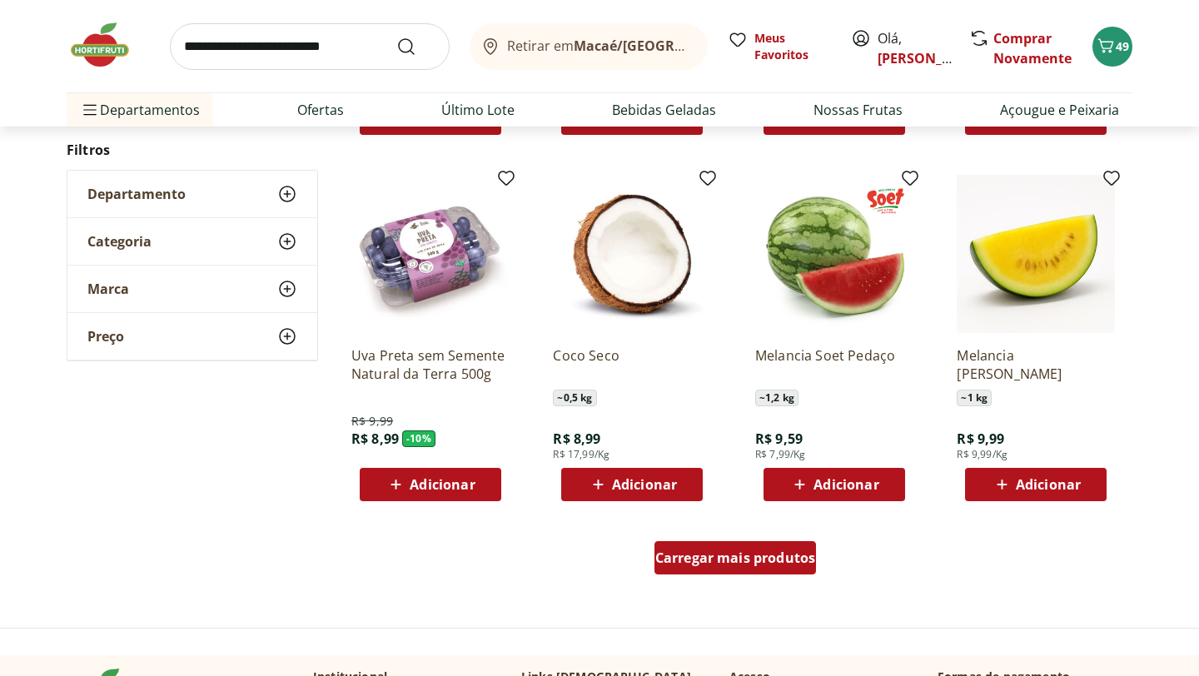
click at [758, 568] on div "Carregar mais produtos" at bounding box center [735, 557] width 162 height 33
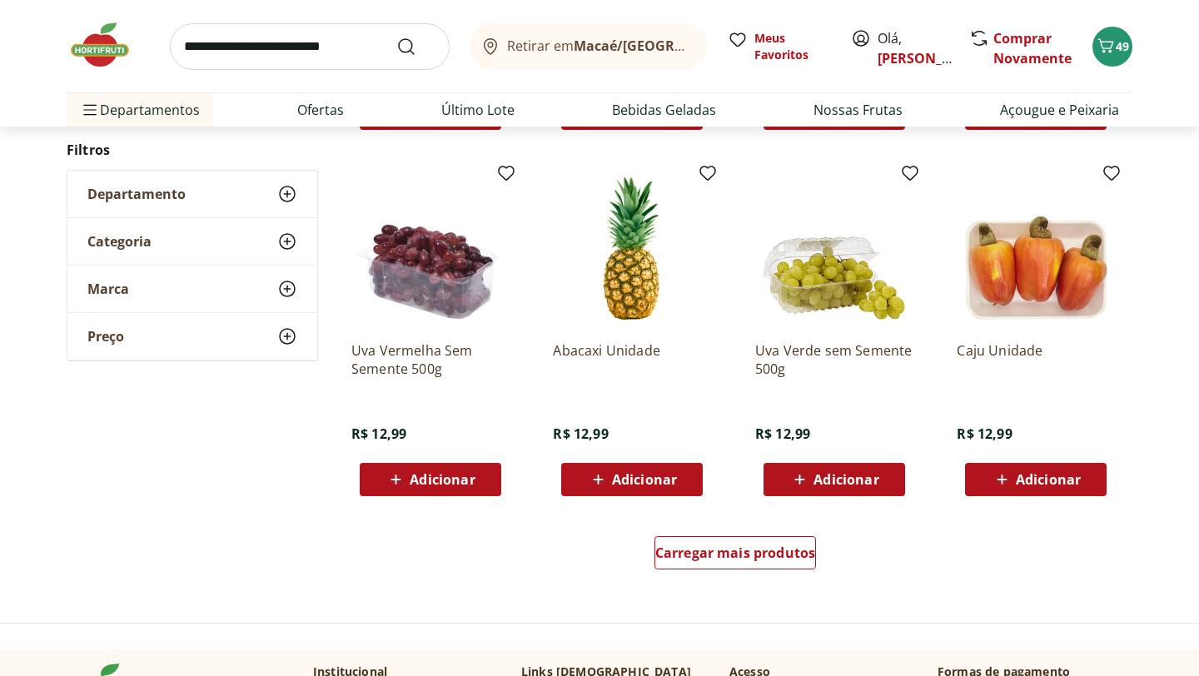
scroll to position [5215, 0]
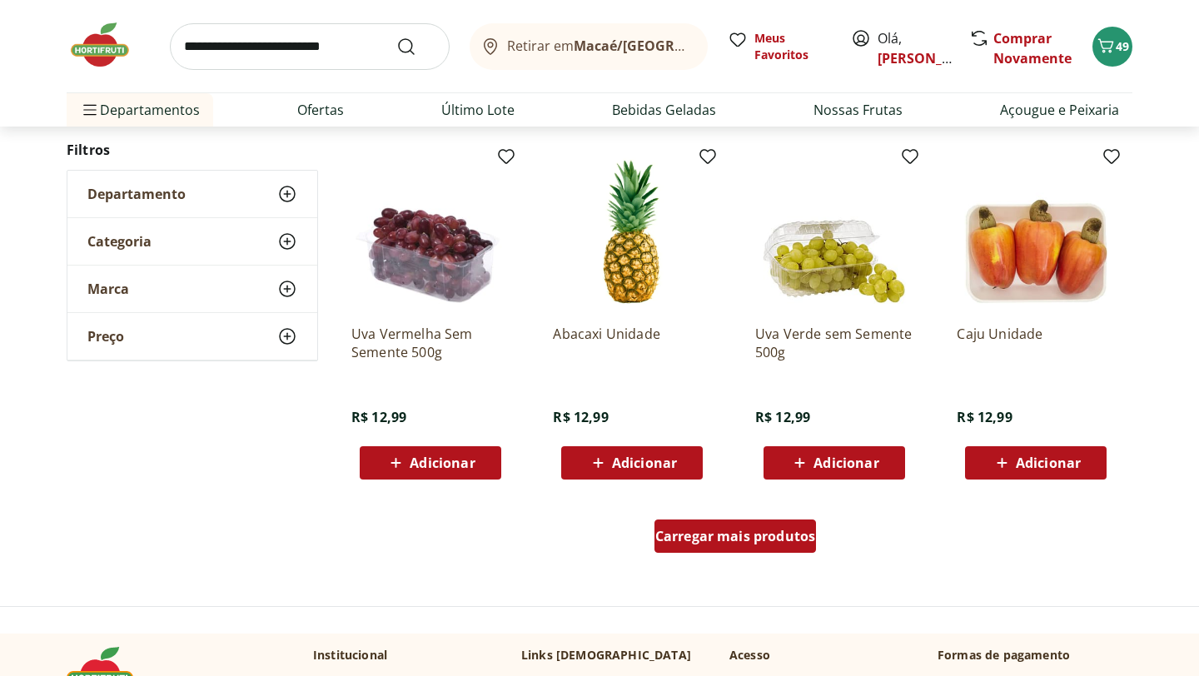
click at [707, 552] on div "Carregar mais produtos" at bounding box center [735, 536] width 162 height 33
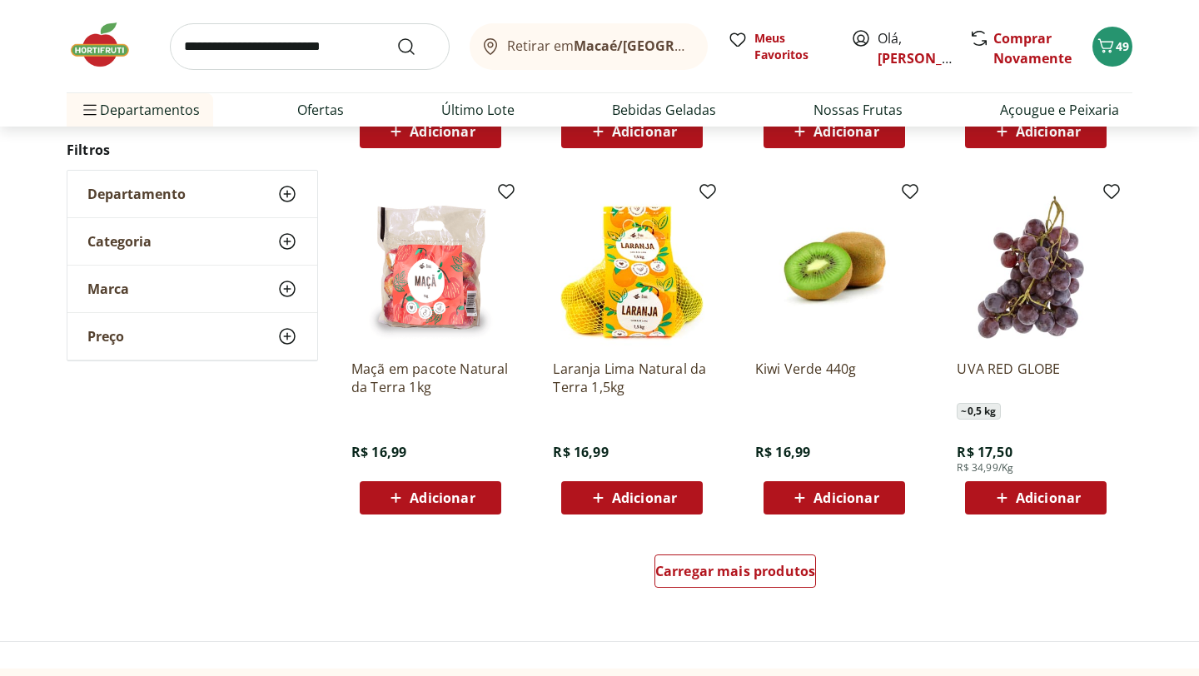
scroll to position [6378, 0]
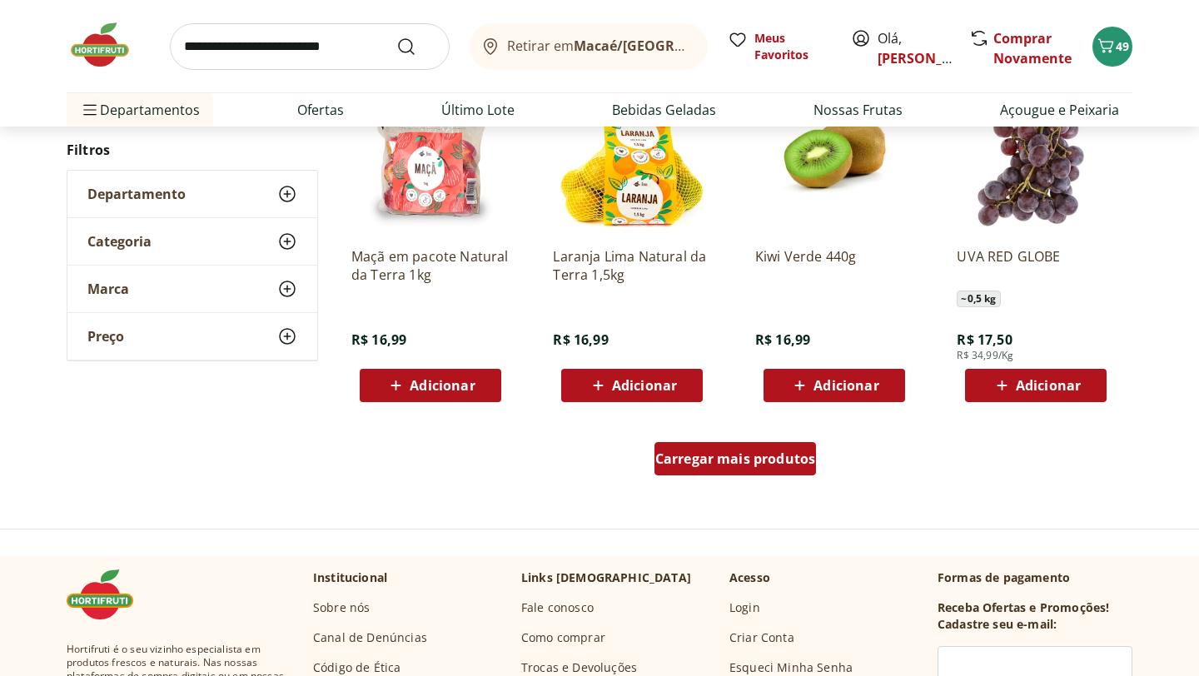
click at [739, 465] on span "Carregar mais produtos" at bounding box center [735, 458] width 161 height 13
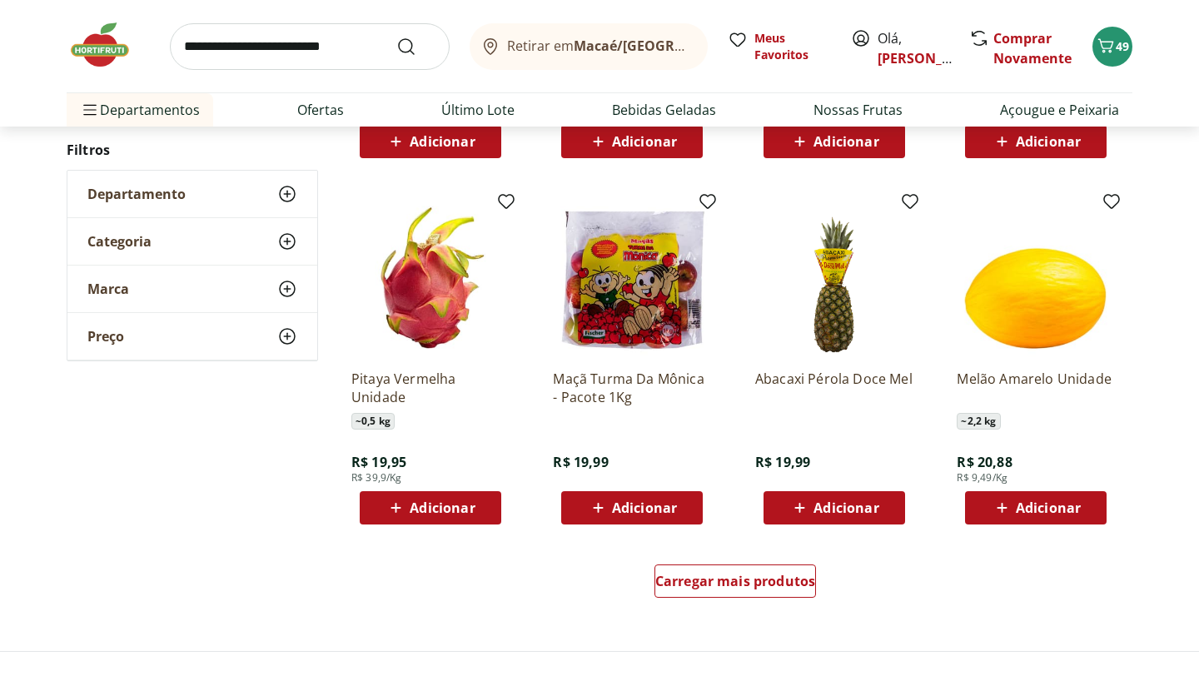
scroll to position [7349, 0]
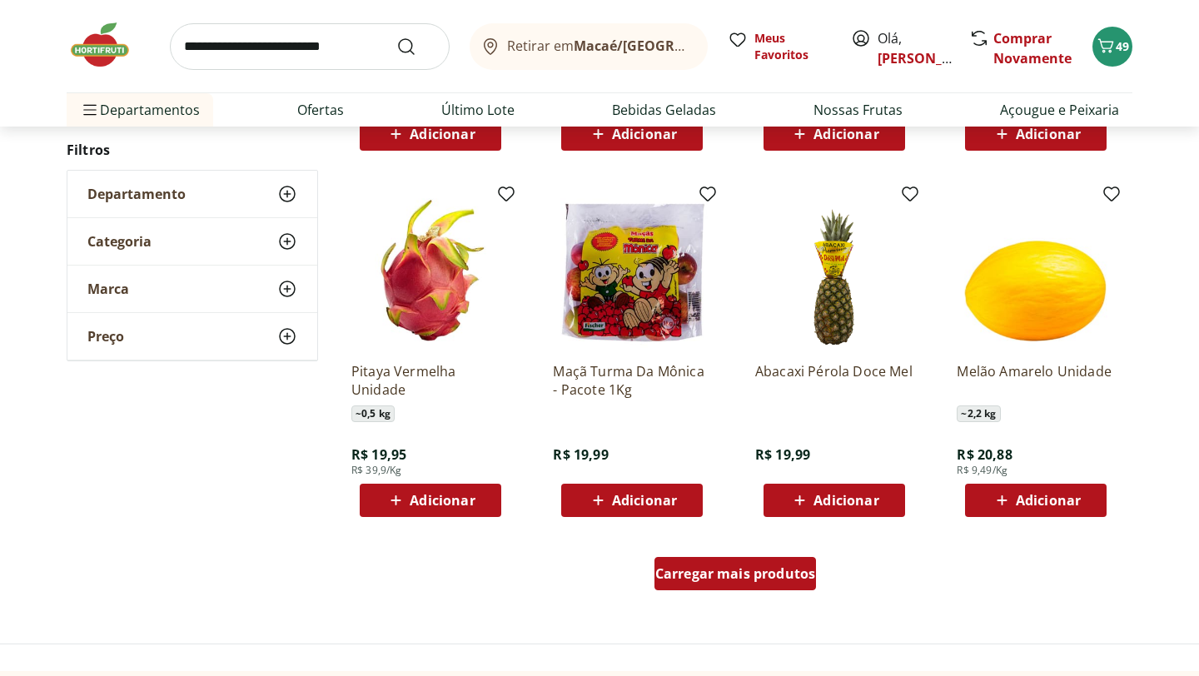
click at [672, 580] on span "Carregar mais produtos" at bounding box center [735, 573] width 161 height 13
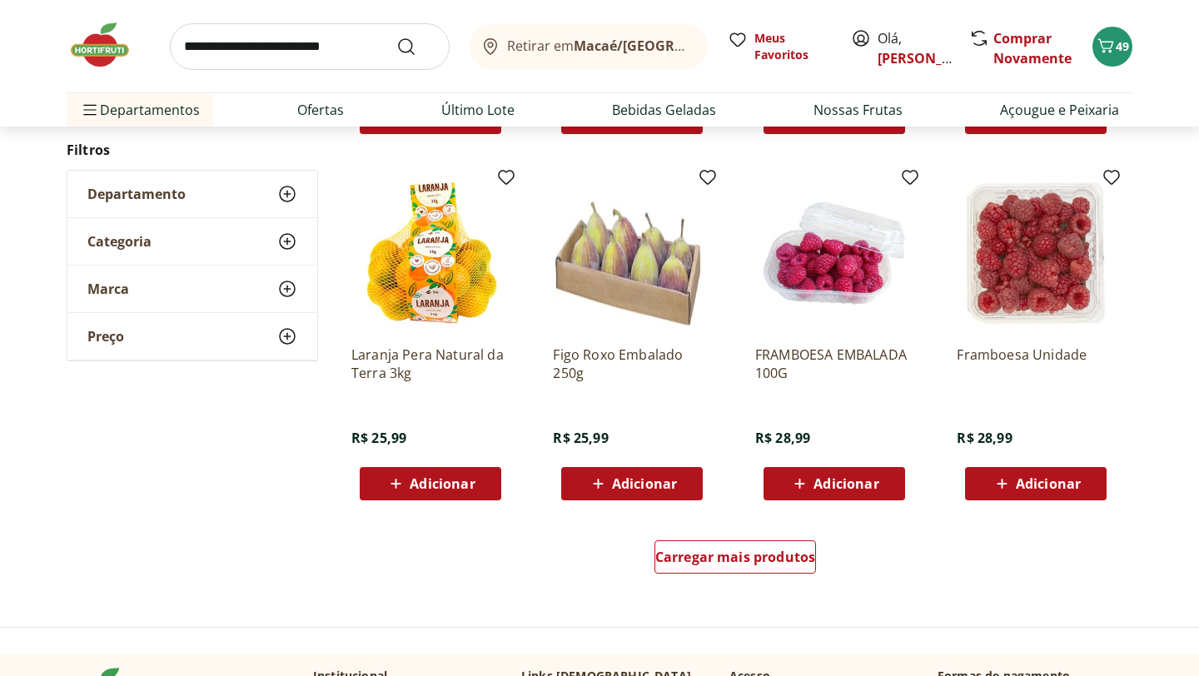
scroll to position [8452, 0]
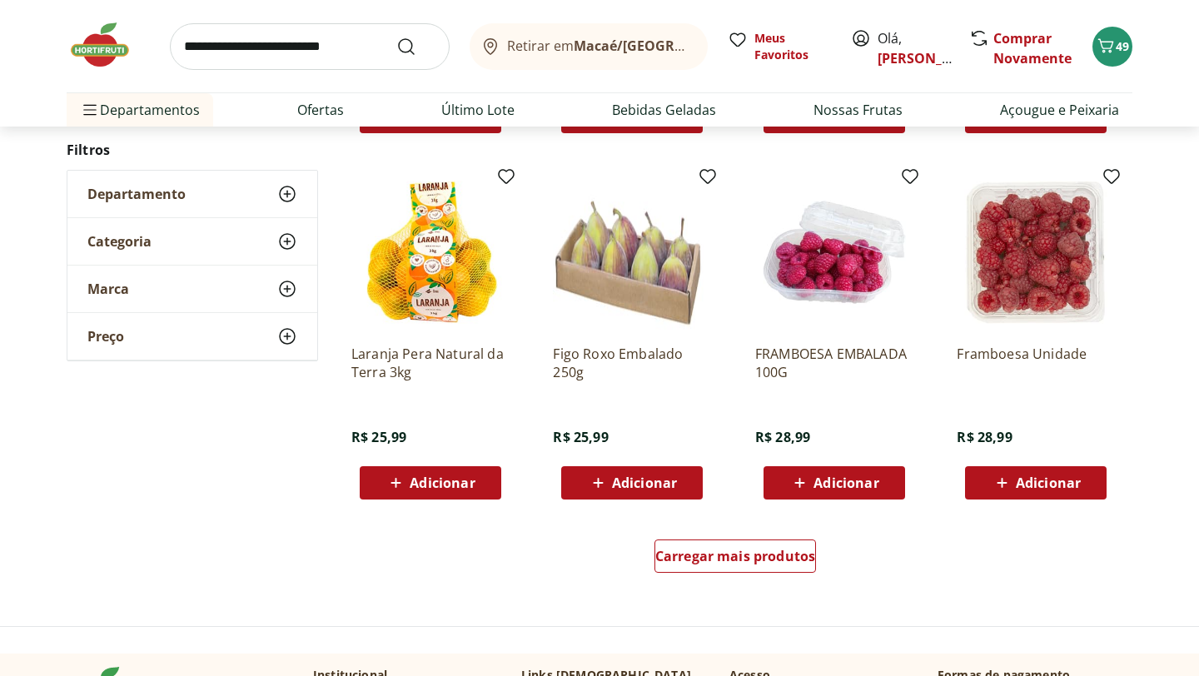
click at [681, 585] on div "Carregar mais produtos" at bounding box center [735, 560] width 808 height 80
click at [686, 558] on span "Carregar mais produtos" at bounding box center [735, 556] width 161 height 13
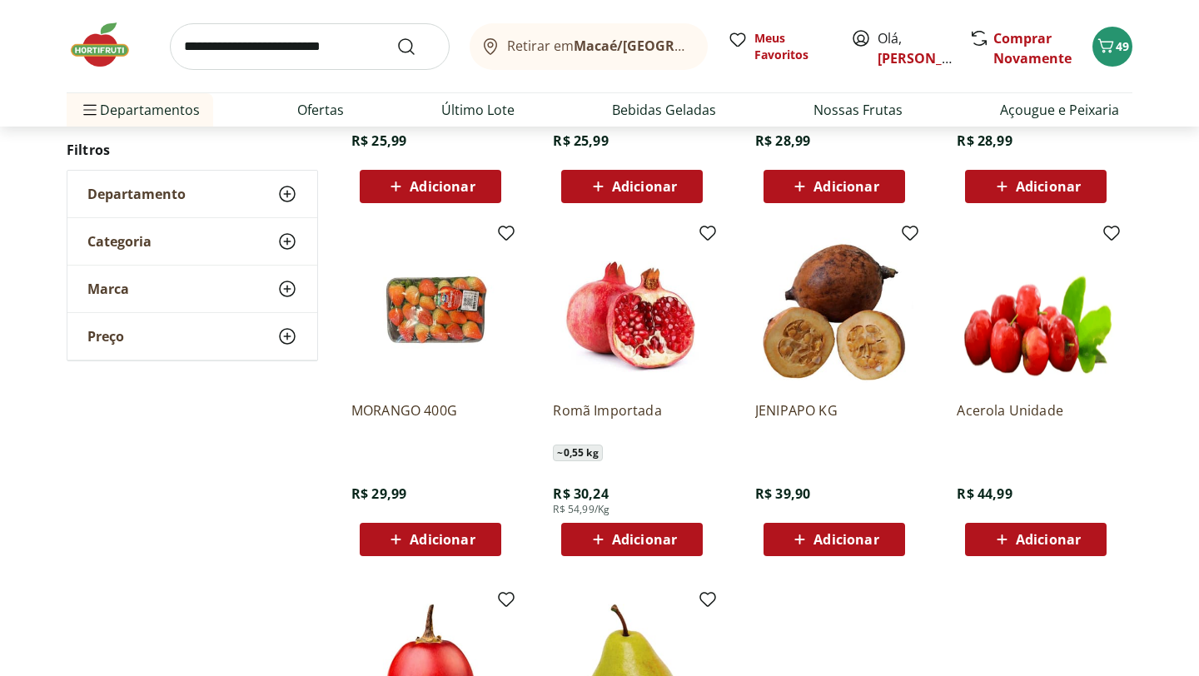
scroll to position [8763, 0]
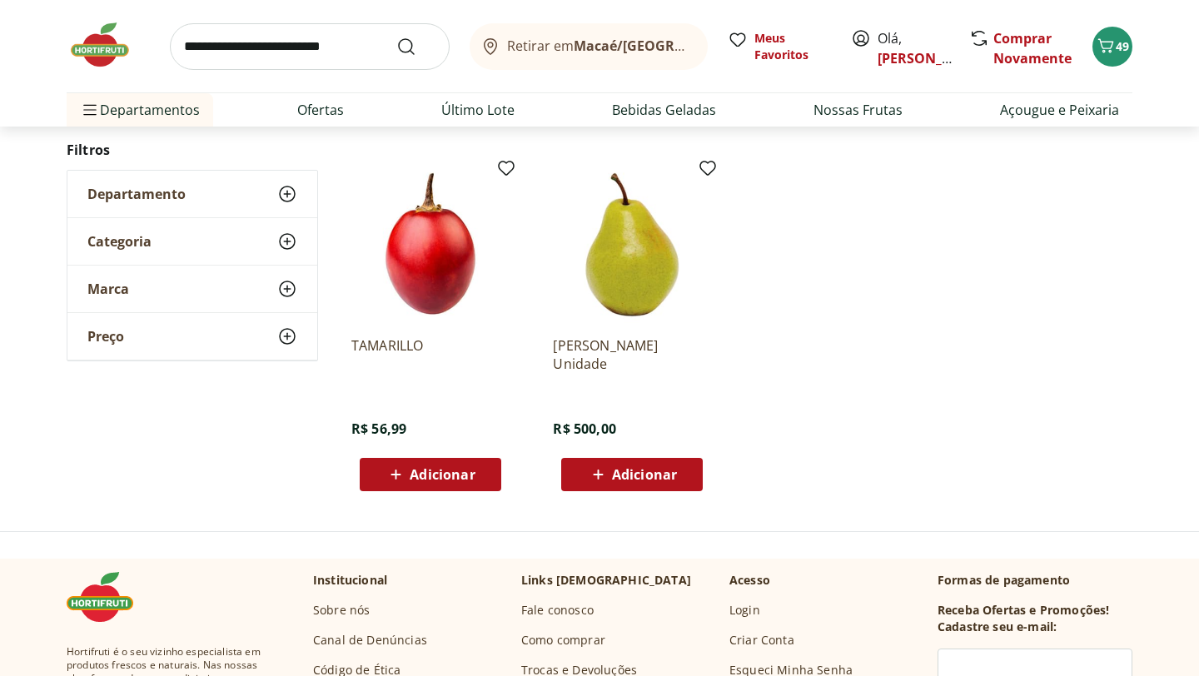
scroll to position [575, 0]
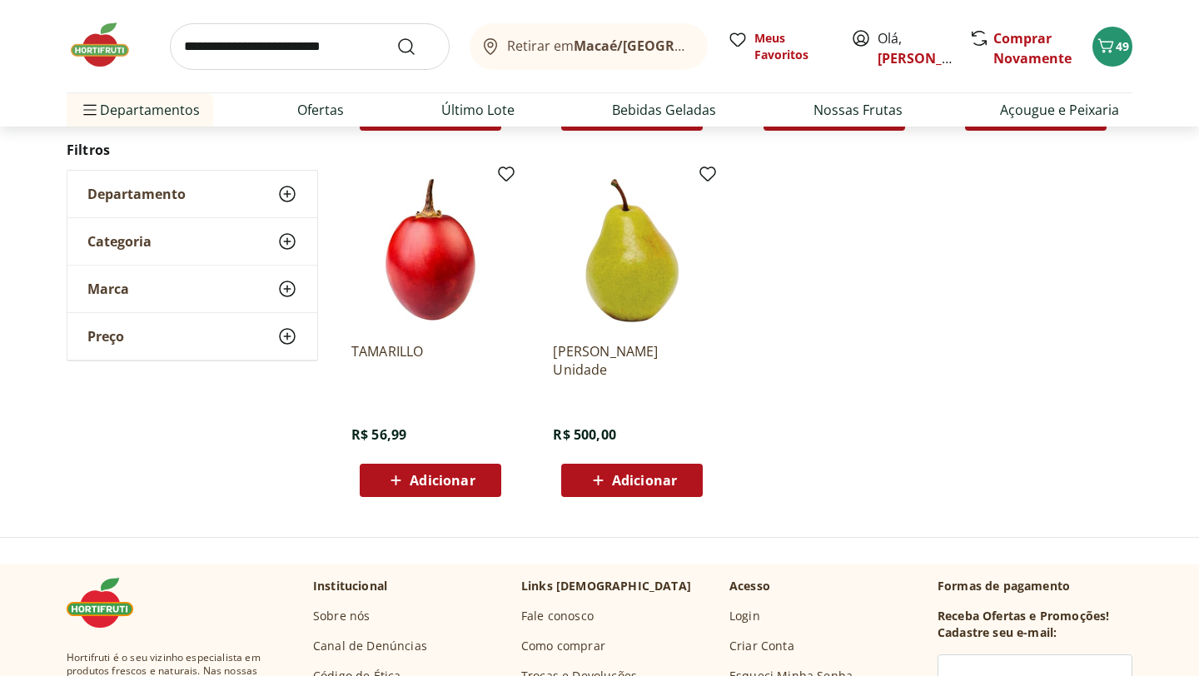
click at [647, 293] on img at bounding box center [632, 250] width 158 height 158
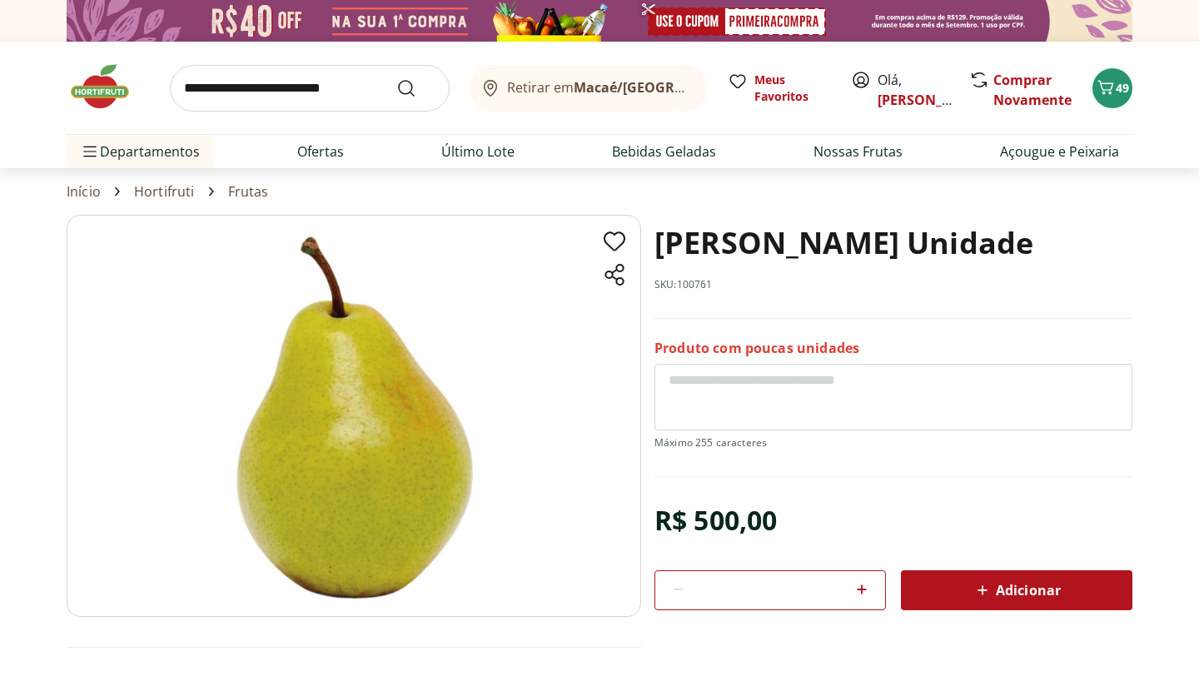
scroll to position [575, 0]
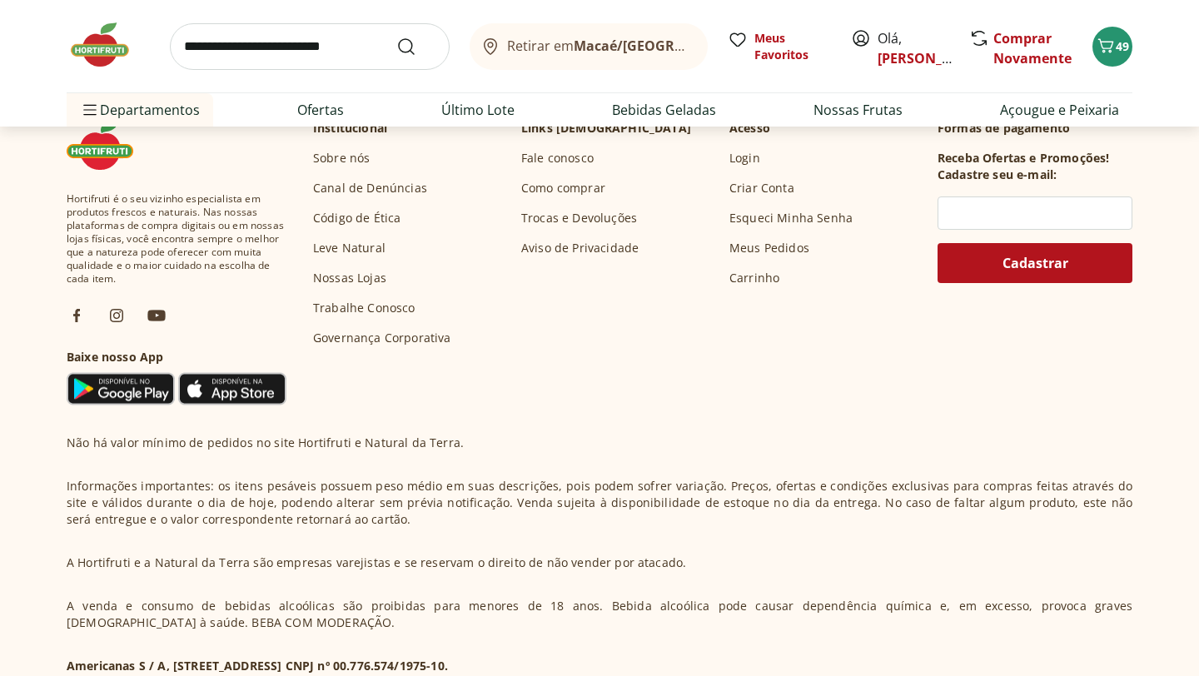
select select "*********"
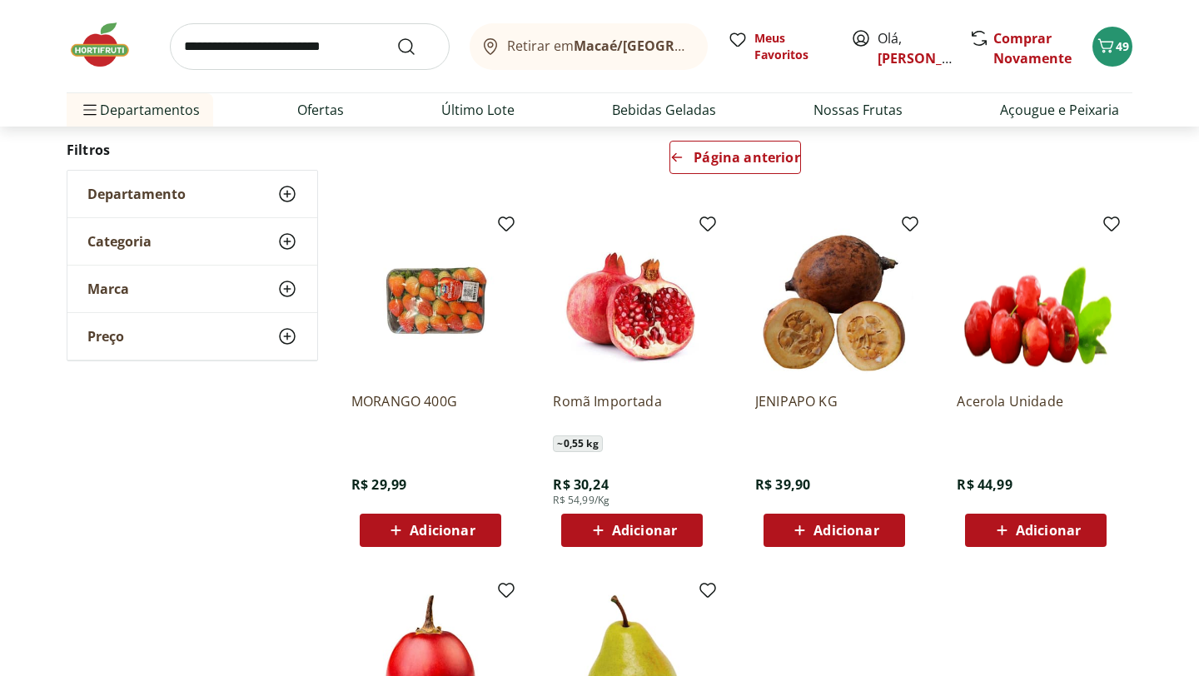
scroll to position [159, 0]
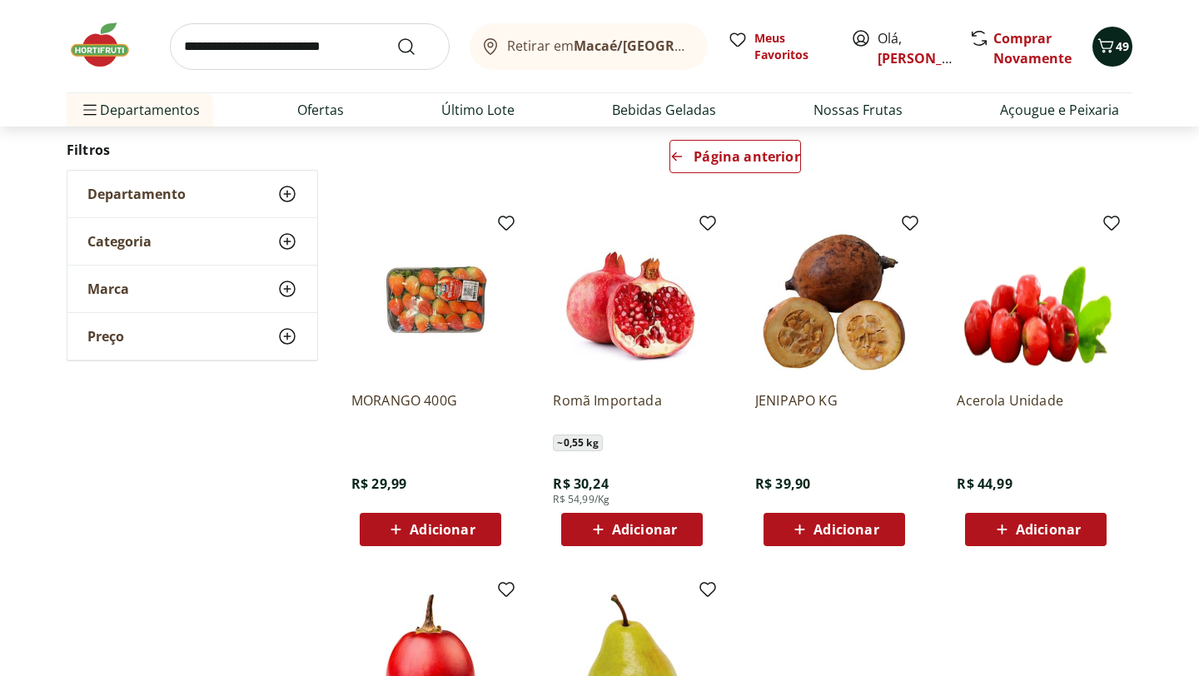
click at [1115, 37] on icon "Carrinho" at bounding box center [1106, 46] width 20 height 20
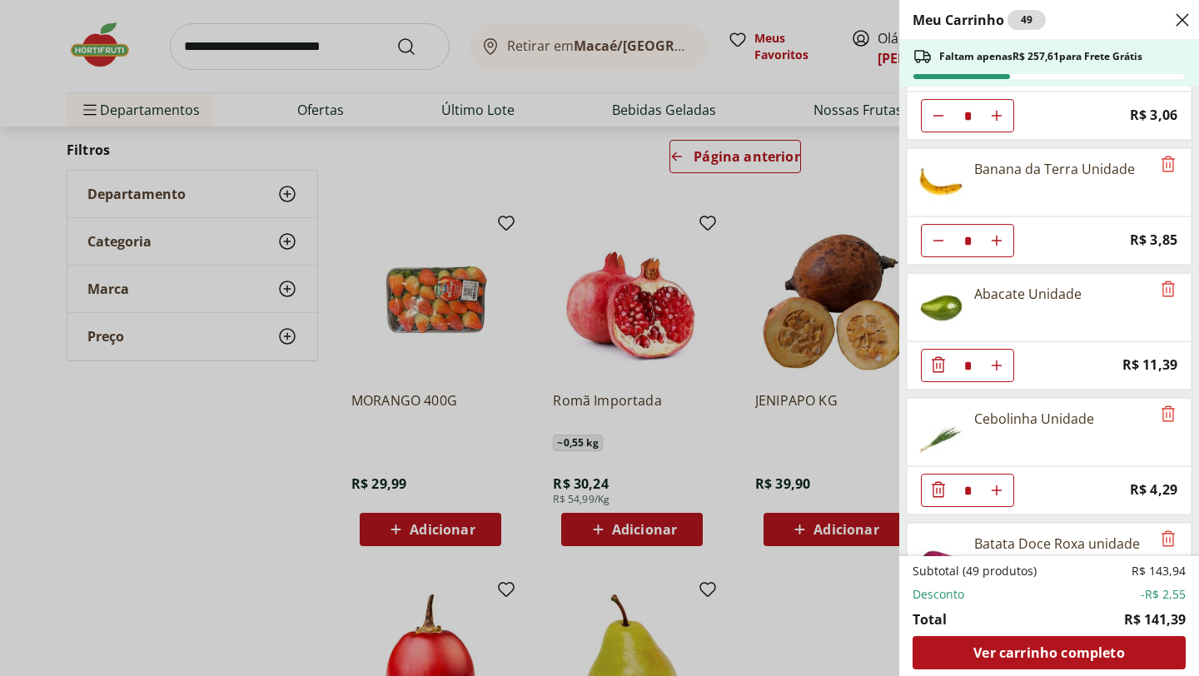
scroll to position [0, 0]
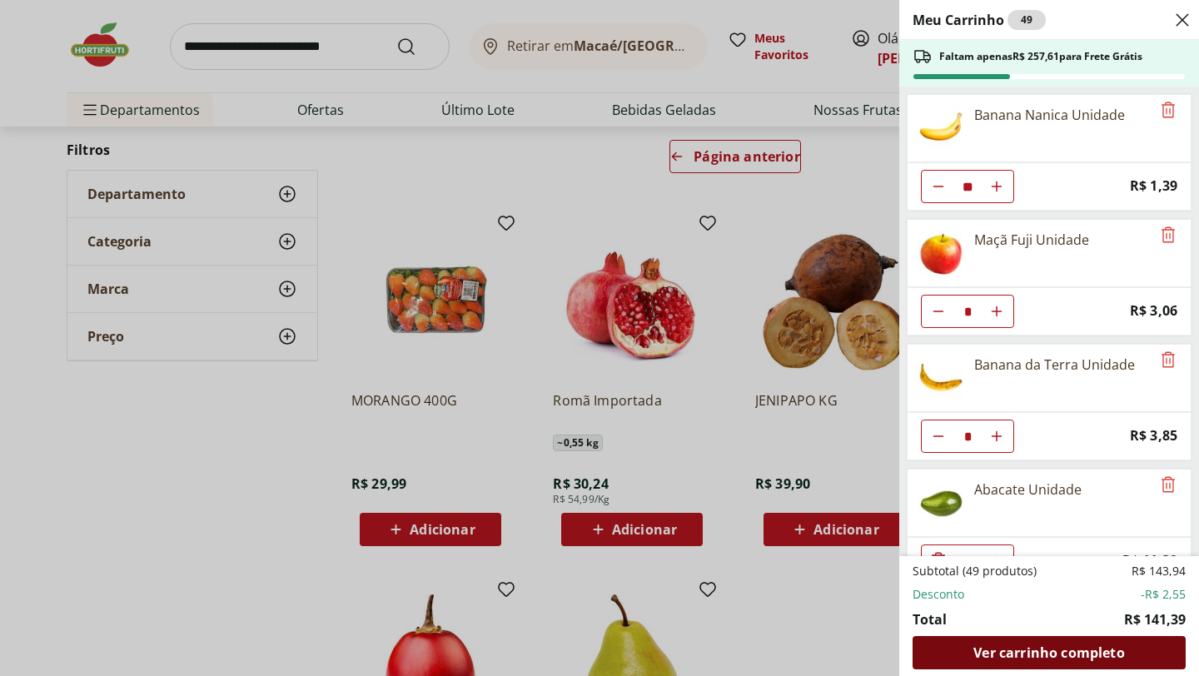
click at [1090, 651] on span "Ver carrinho completo" at bounding box center [1048, 652] width 151 height 13
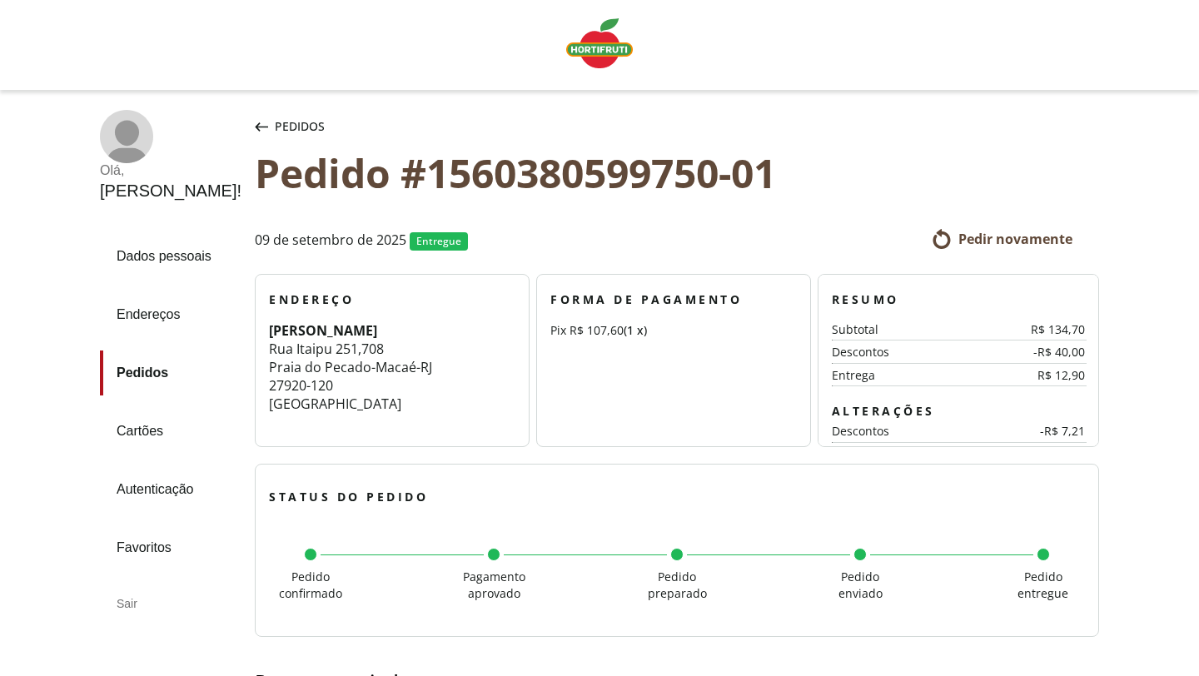
click at [587, 61] on img "Linha de sessão" at bounding box center [599, 43] width 67 height 50
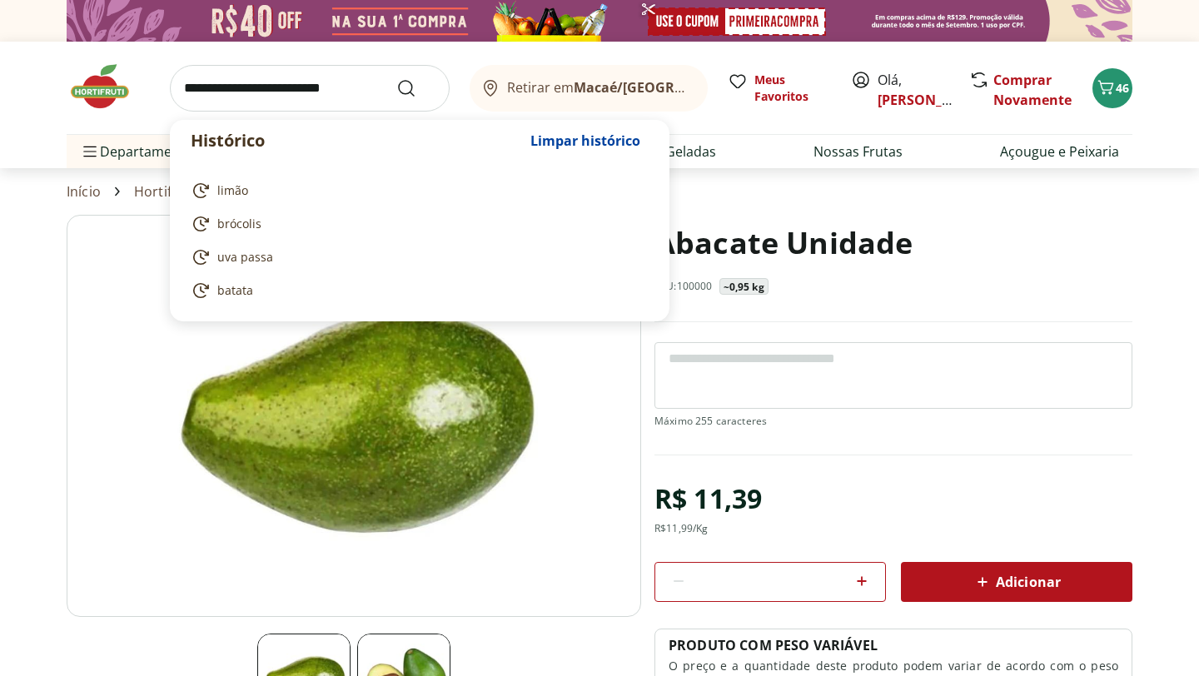
click at [291, 78] on input "search" at bounding box center [310, 88] width 280 height 47
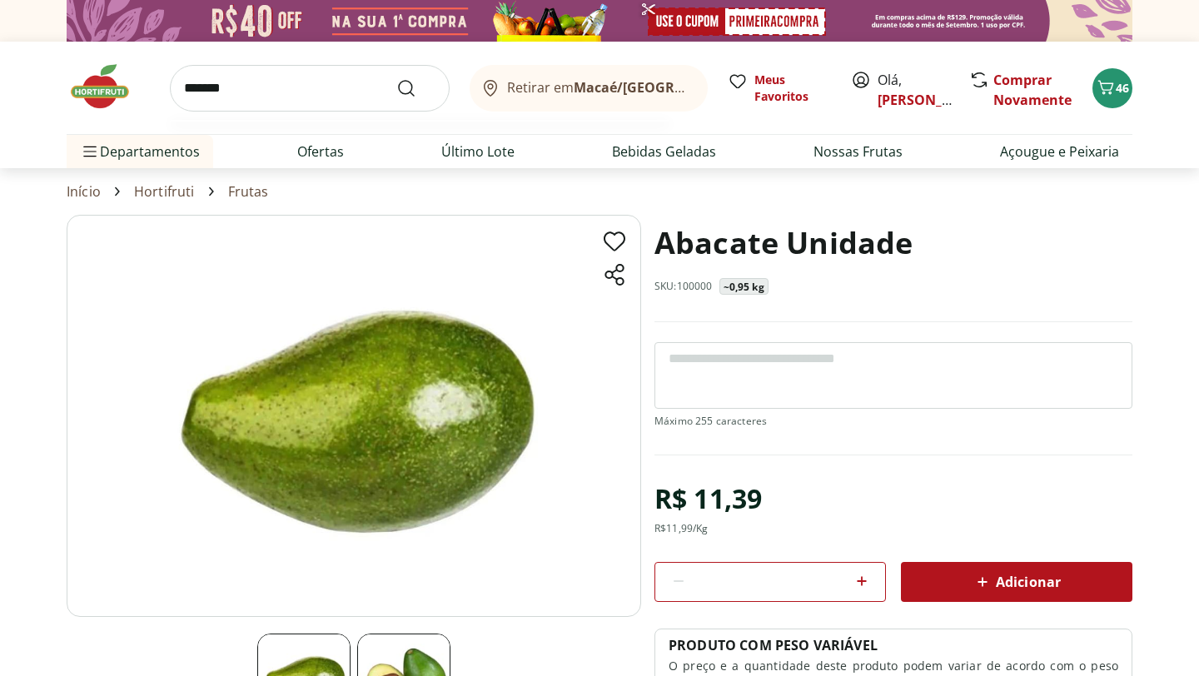
type input "*******"
click at [396, 78] on button "Submit Search" at bounding box center [416, 88] width 40 height 20
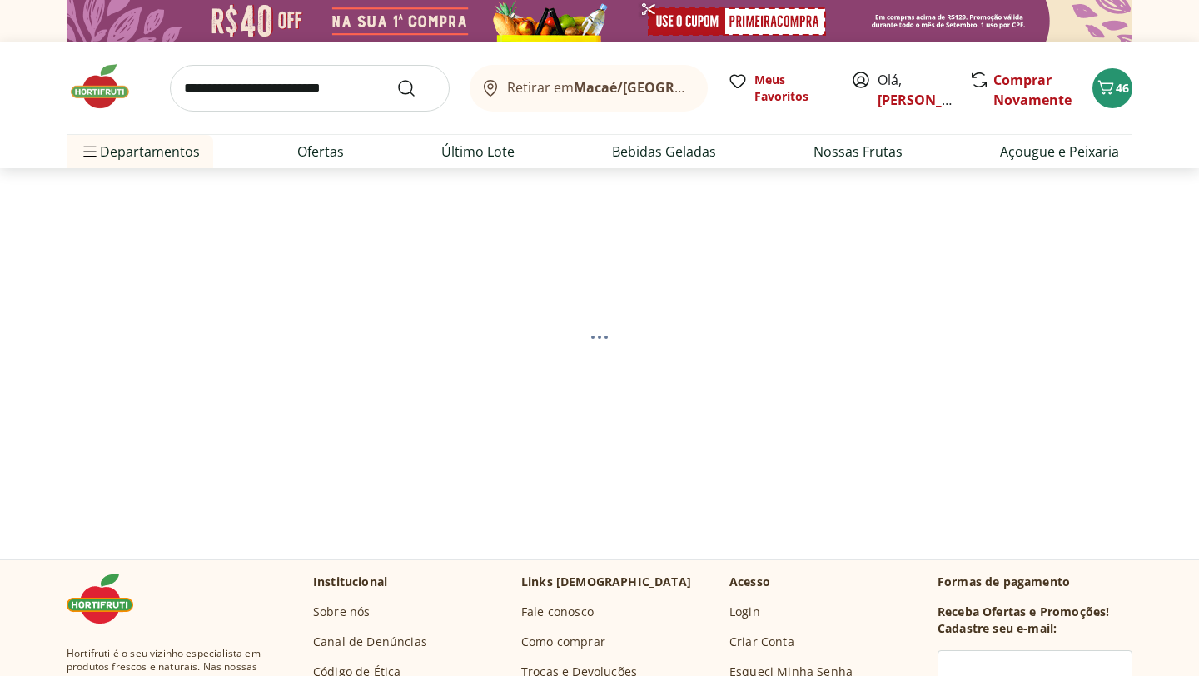
select select "**********"
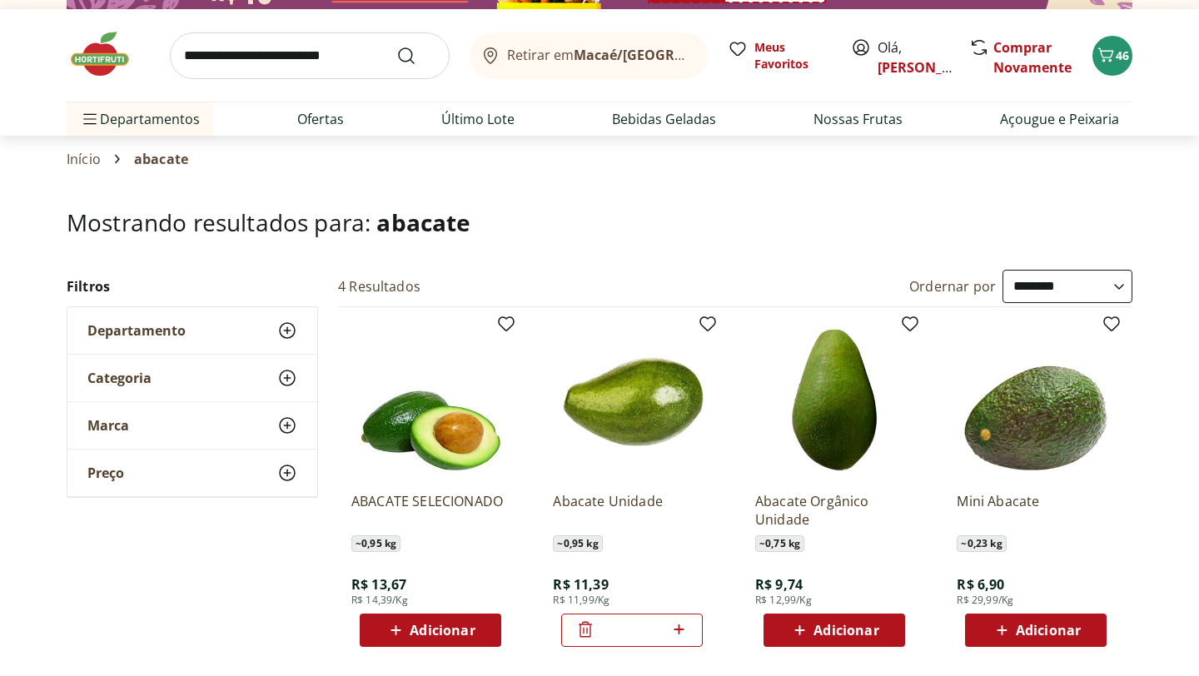
scroll to position [64, 0]
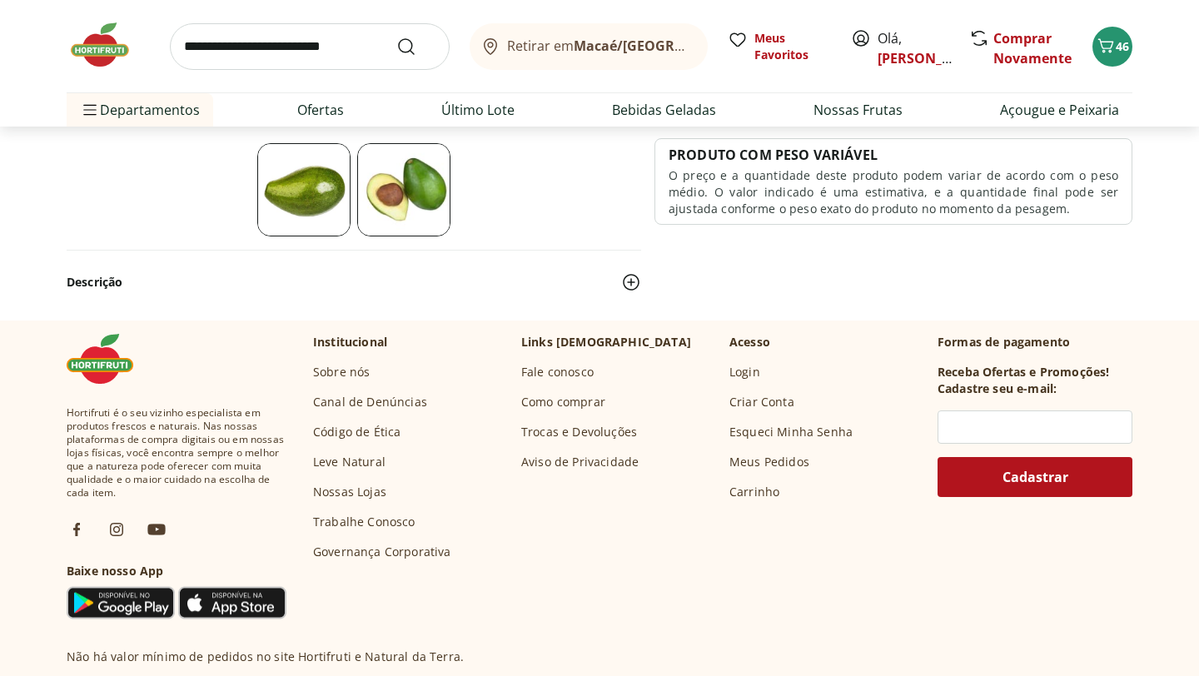
scroll to position [776, 0]
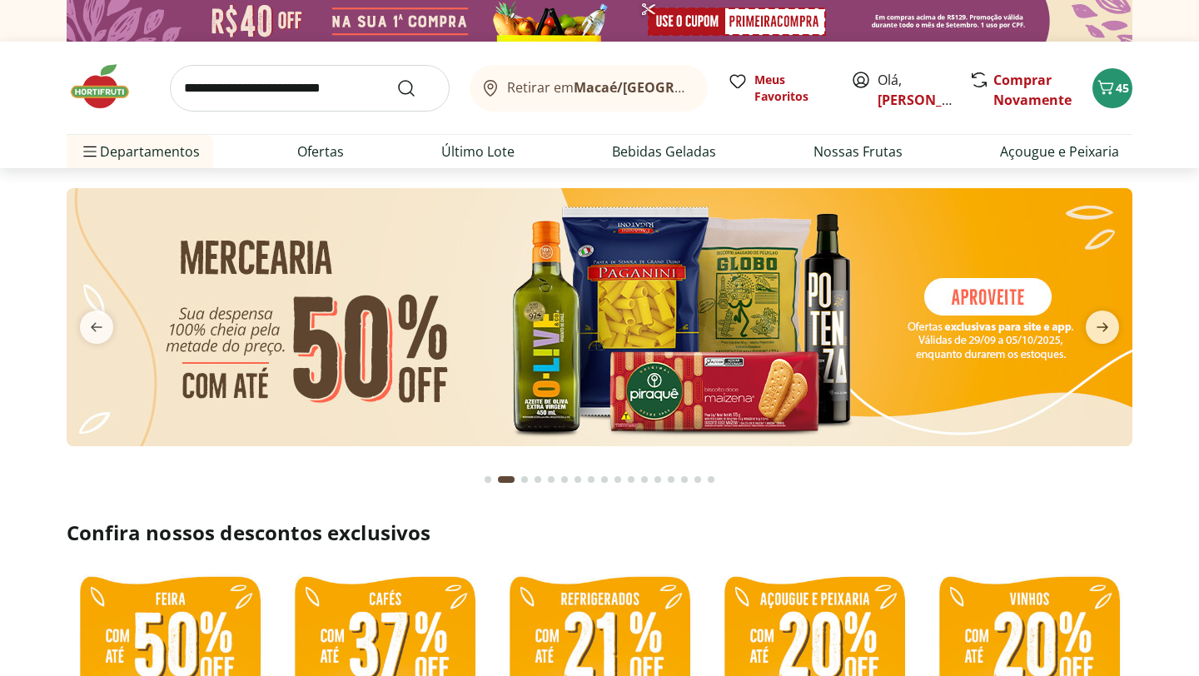
click at [798, 20] on img at bounding box center [600, 21] width 1066 height 42
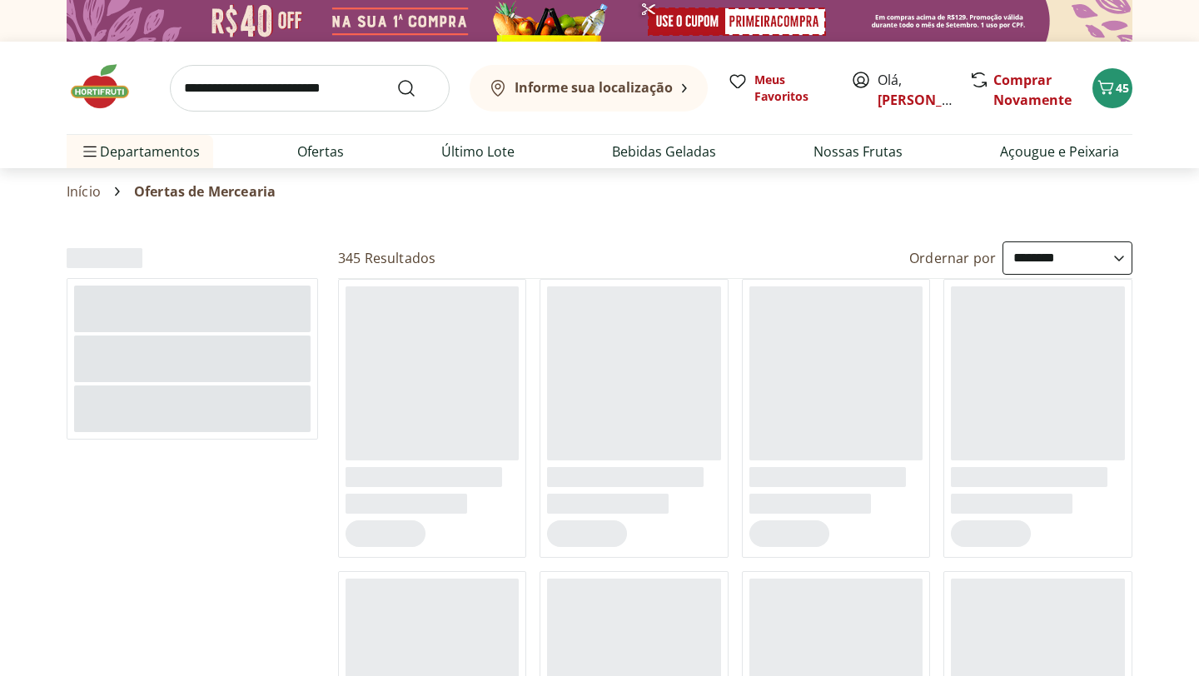
select select "**********"
